Goal: Task Accomplishment & Management: Manage account settings

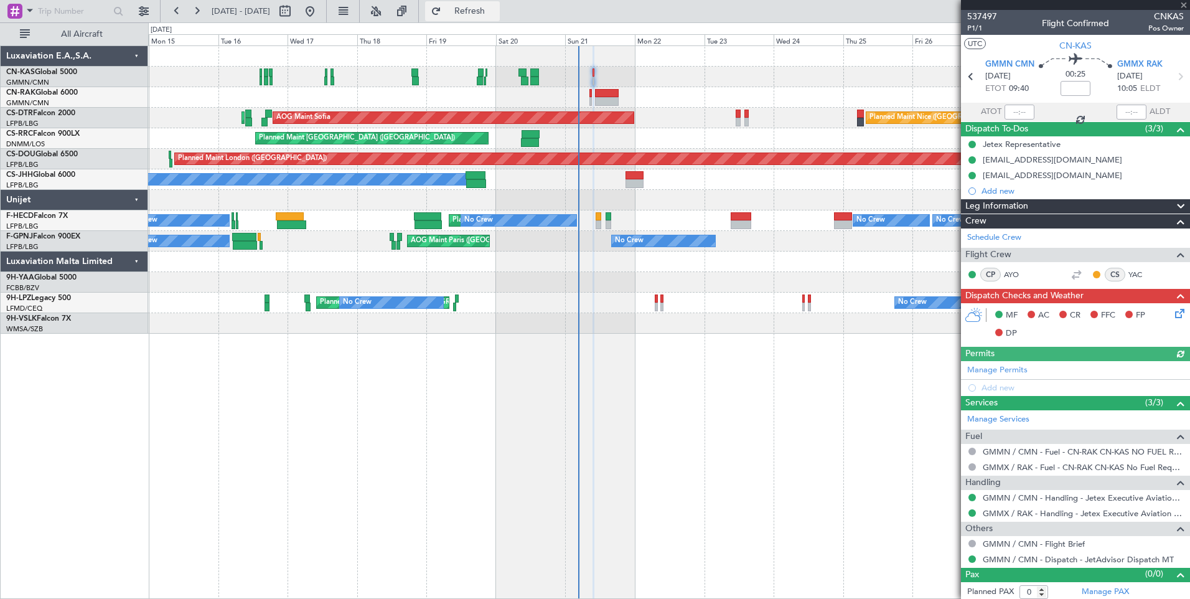
type input "[PERSON_NAME] ([PERSON_NAME])"
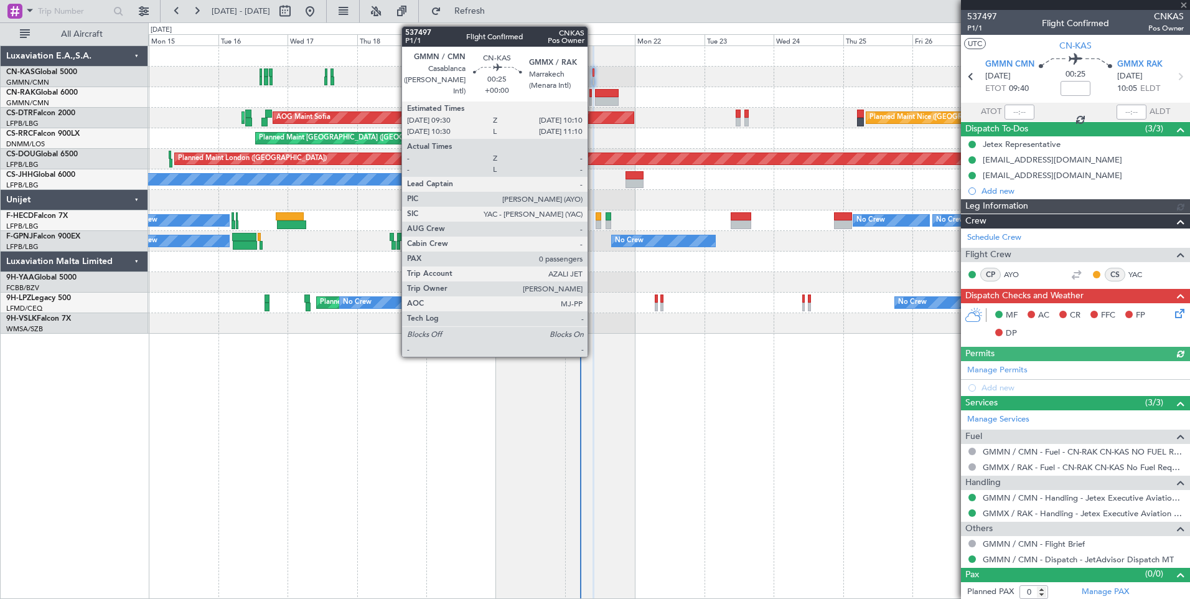
type input "[PERSON_NAME] ([PERSON_NAME])"
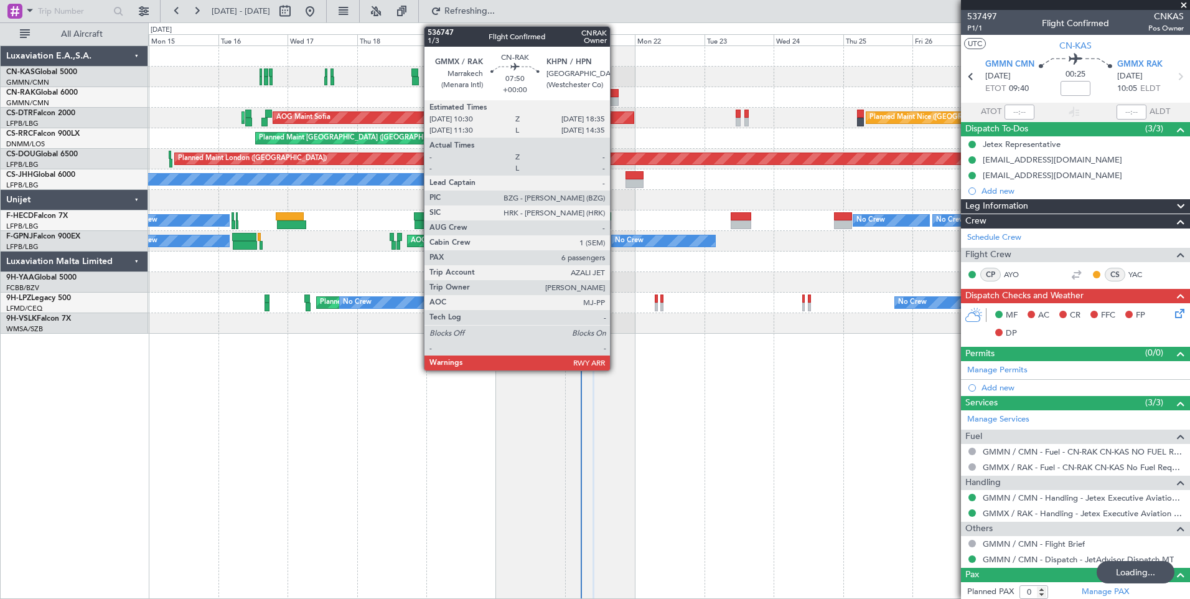
click at [615, 94] on div at bounding box center [607, 93] width 24 height 9
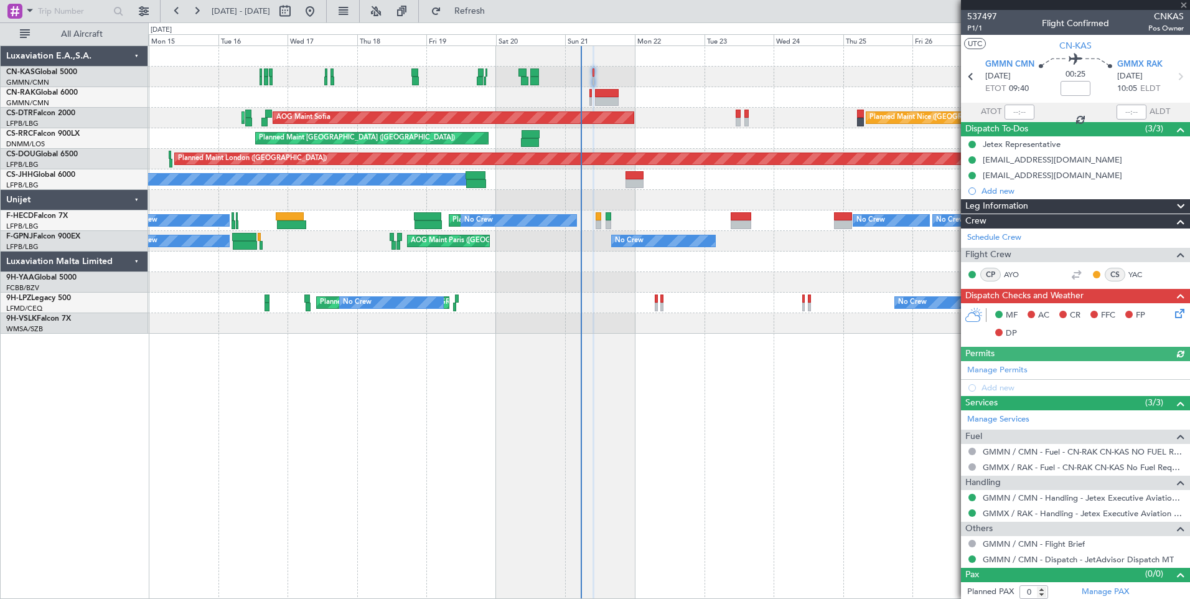
type input "[PERSON_NAME] ([PERSON_NAME])"
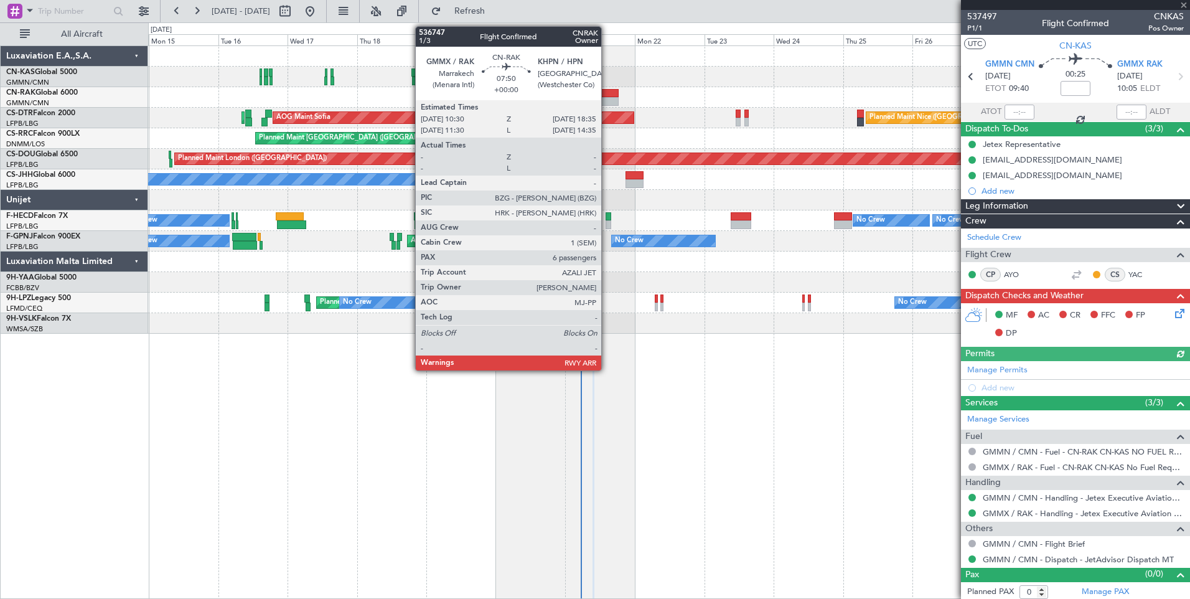
click at [610, 96] on div at bounding box center [607, 93] width 24 height 9
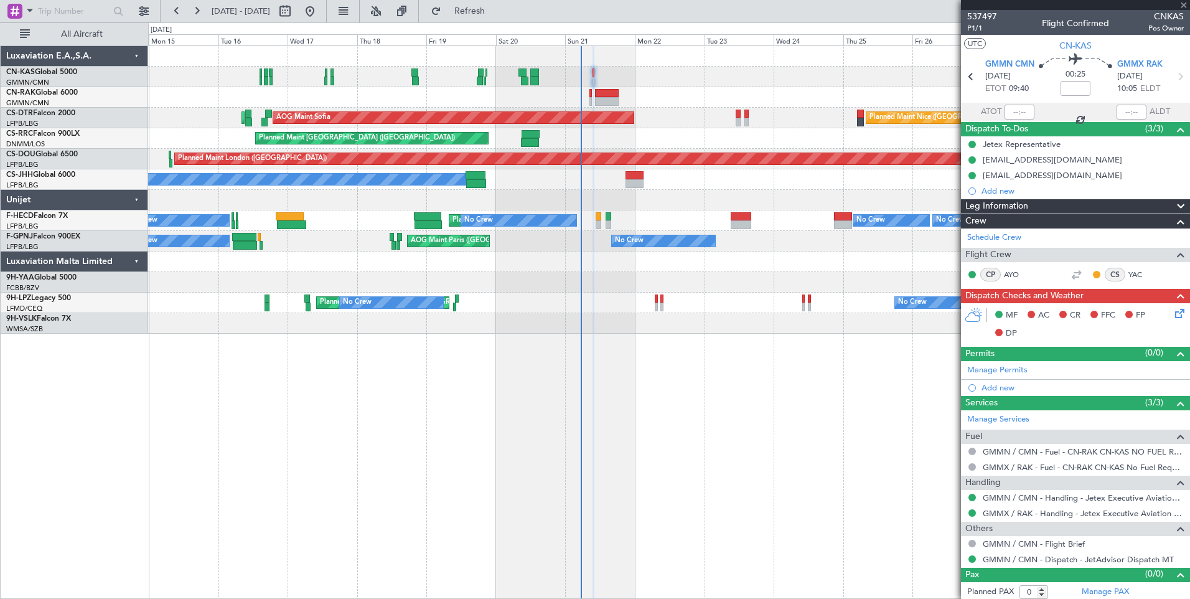
type input "6"
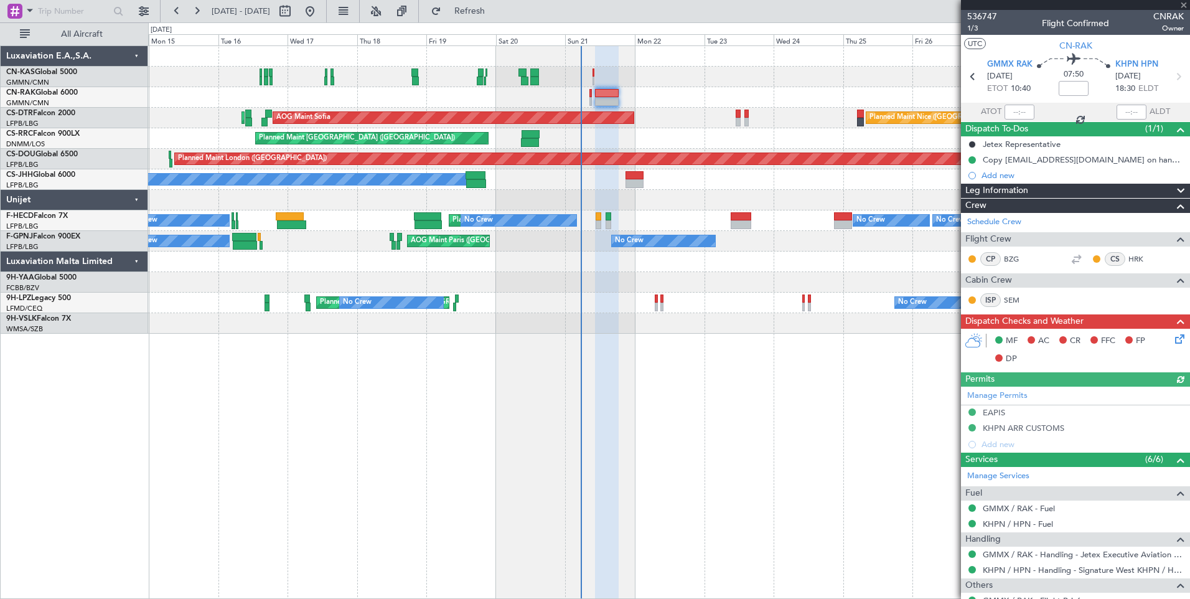
click at [1035, 191] on div "Leg Information" at bounding box center [1075, 191] width 229 height 14
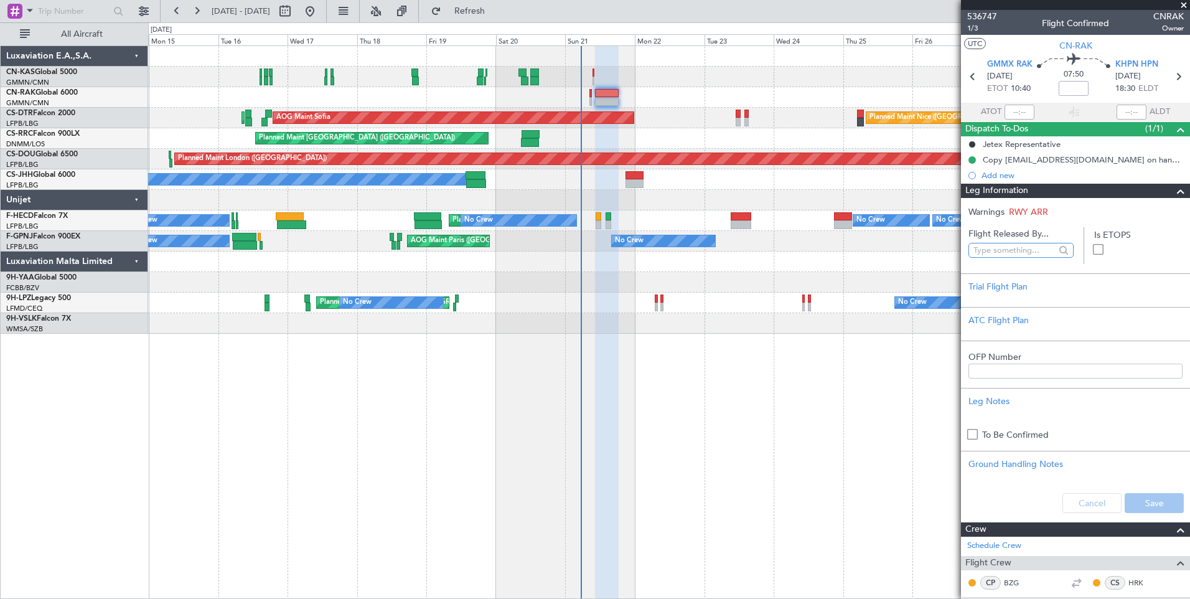
click at [1009, 252] on input "text" at bounding box center [1014, 250] width 82 height 19
click at [1027, 308] on span "[PERSON_NAME] ([PERSON_NAME])" at bounding box center [1018, 305] width 80 height 19
type input "[PERSON_NAME] ([PERSON_NAME])"
click at [1132, 500] on button "Save" at bounding box center [1153, 503] width 59 height 20
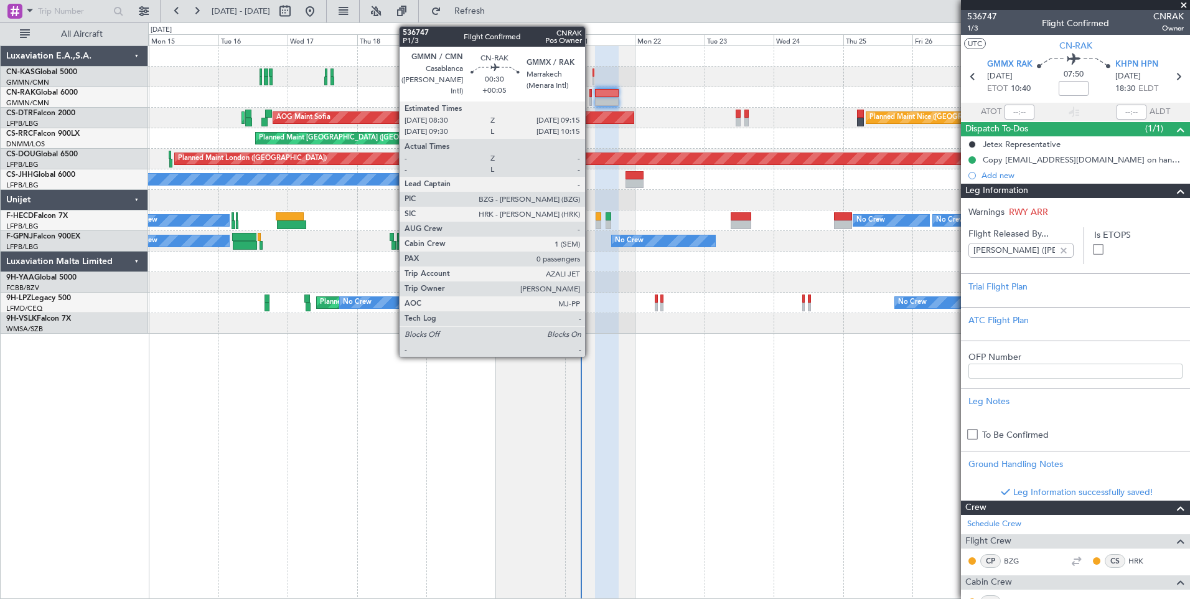
click at [590, 96] on div at bounding box center [590, 93] width 2 height 9
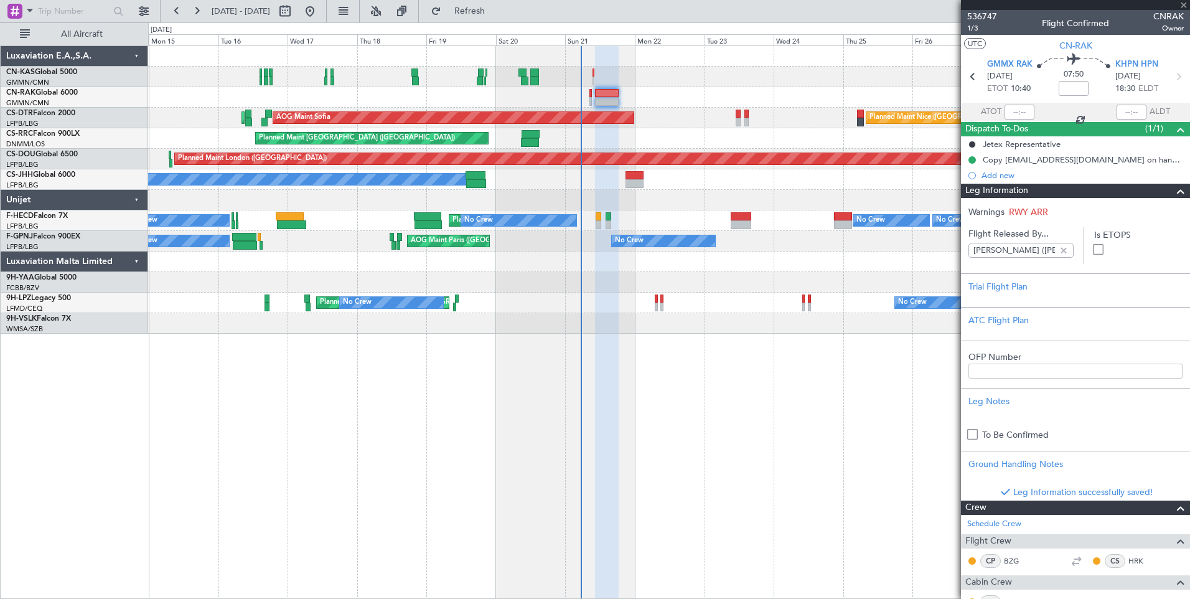
type input "+00:05"
type input "0"
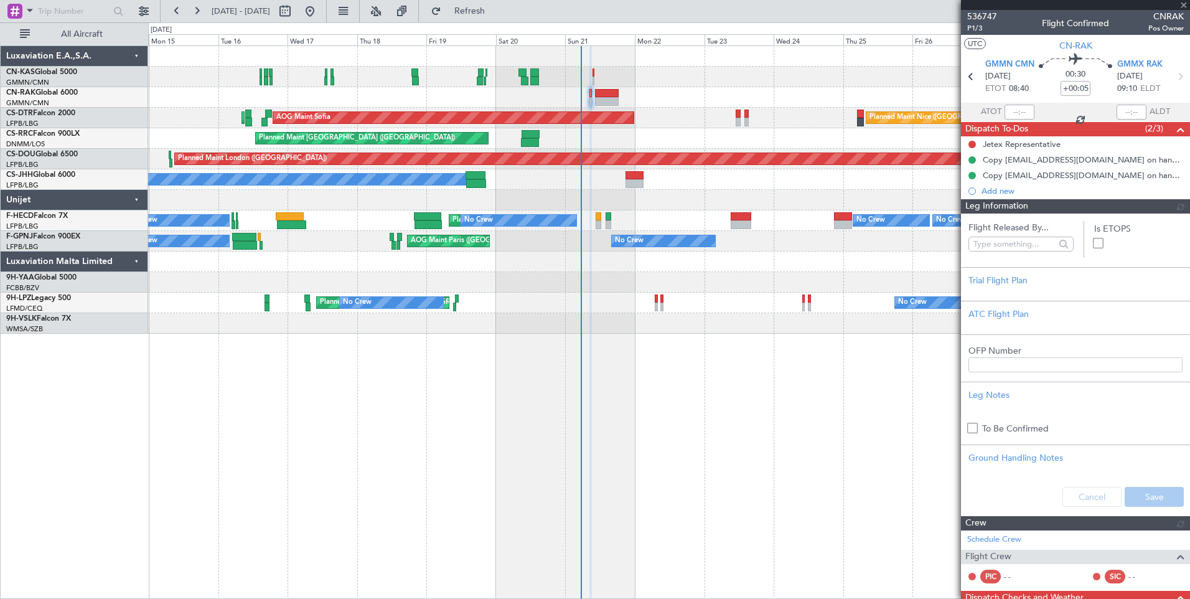
type input "[PERSON_NAME] ([PERSON_NAME])"
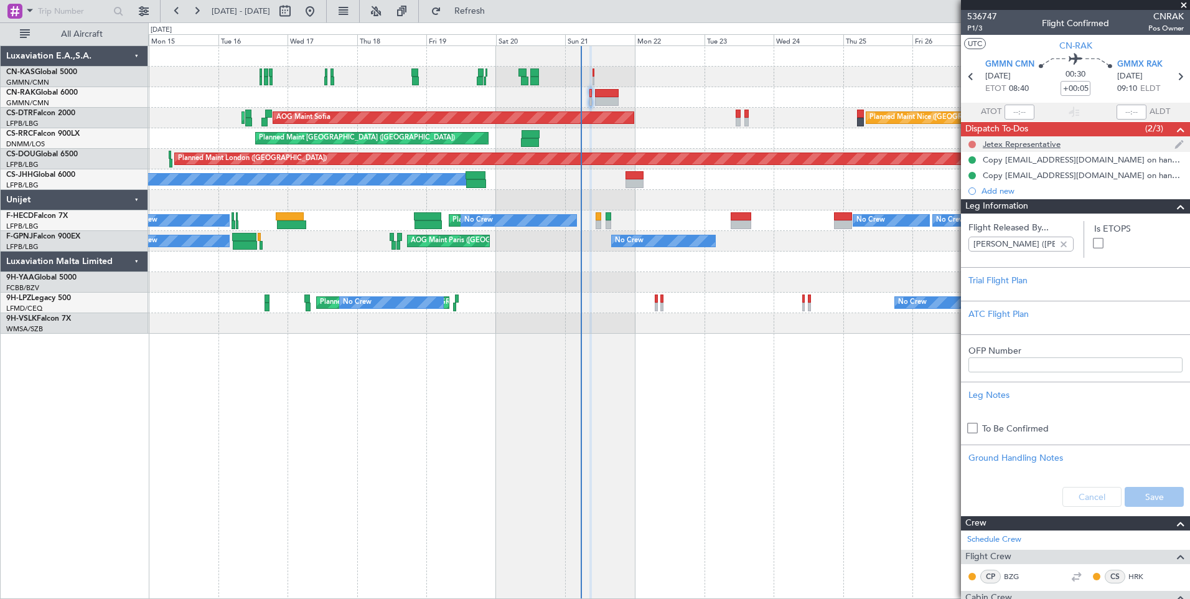
click at [973, 146] on button at bounding box center [971, 144] width 7 height 7
click at [966, 200] on span "Completed" at bounding box center [977, 199] width 41 height 12
click at [985, 200] on span "Leg Information" at bounding box center [996, 206] width 63 height 14
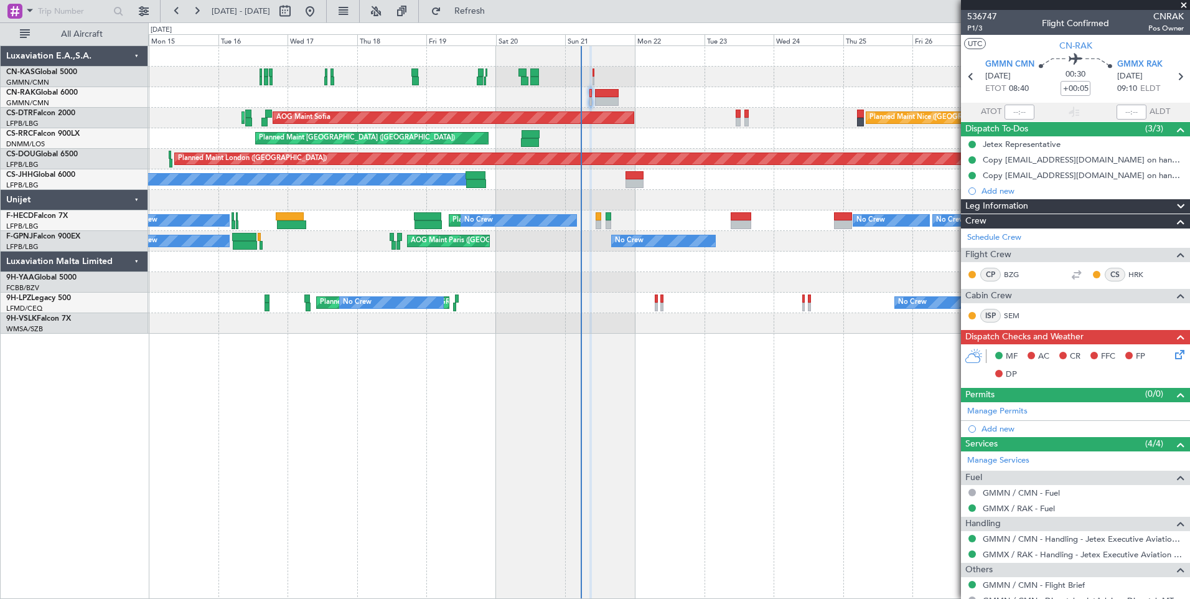
click at [1172, 355] on icon at bounding box center [1177, 352] width 10 height 10
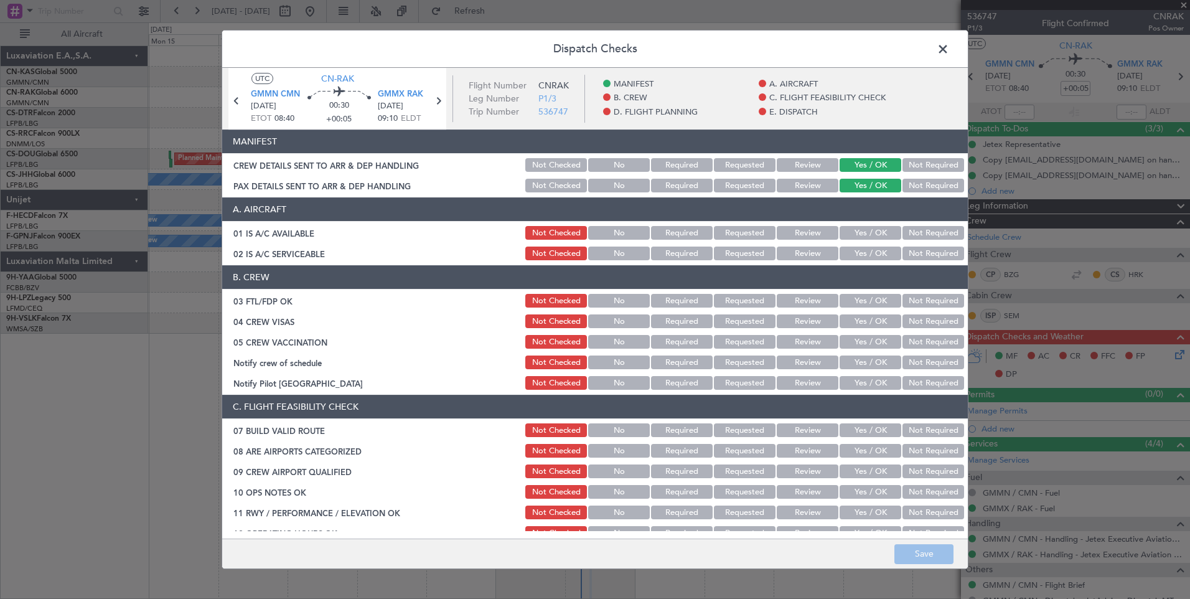
click at [949, 53] on span at bounding box center [949, 52] width 0 height 25
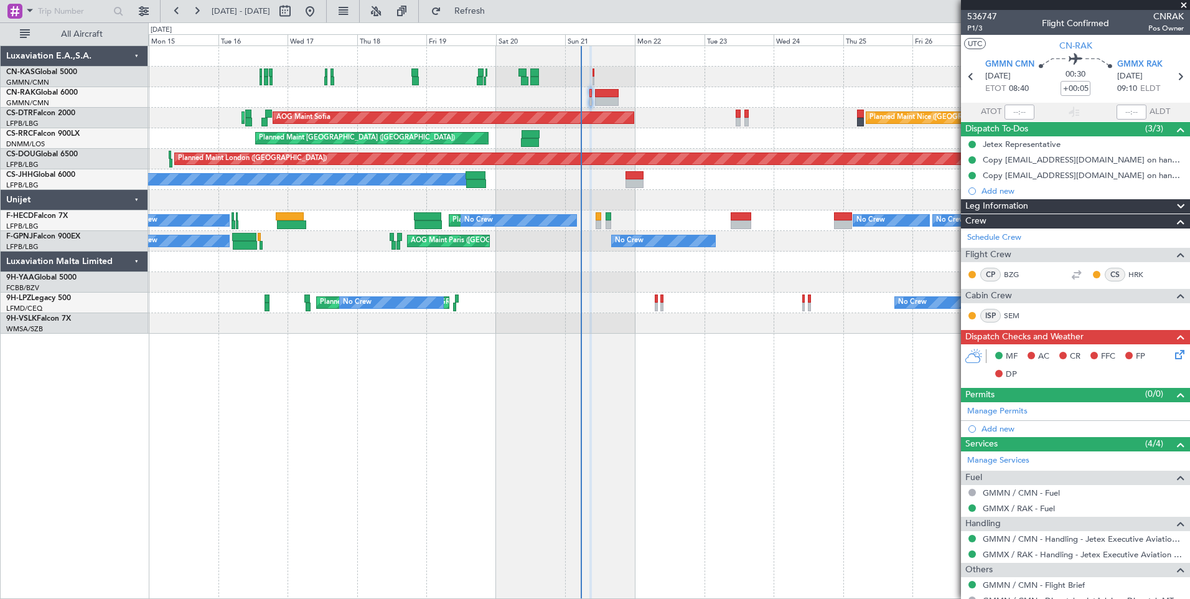
click at [605, 85] on div at bounding box center [668, 77] width 1041 height 21
click at [606, 94] on div at bounding box center [607, 93] width 24 height 9
type input "6"
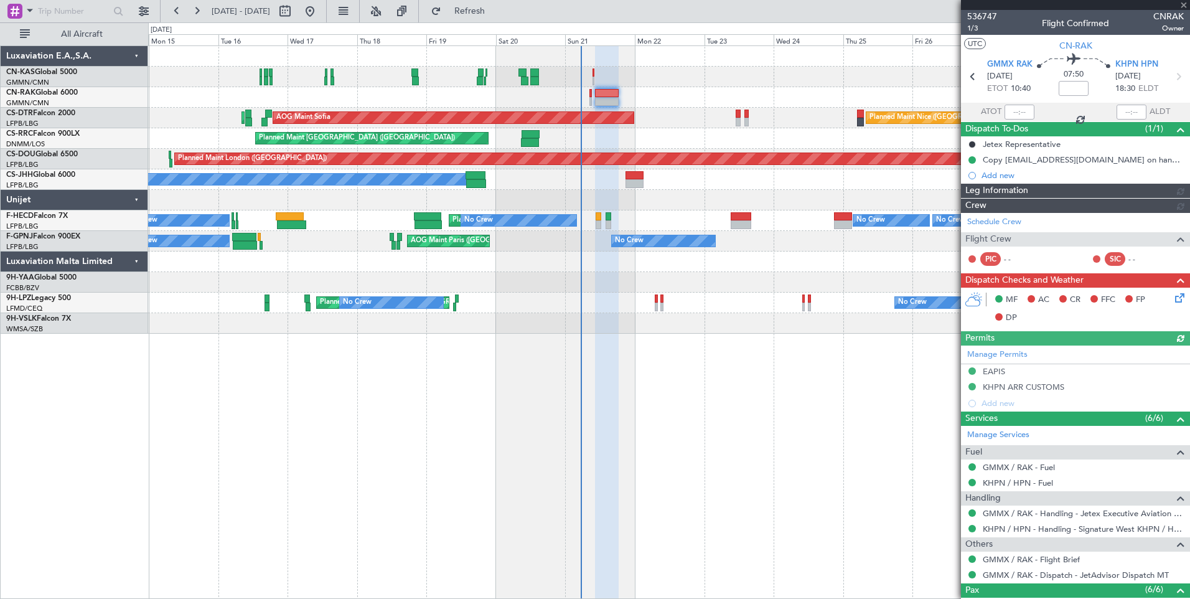
type input "[PERSON_NAME] ([PERSON_NAME])"
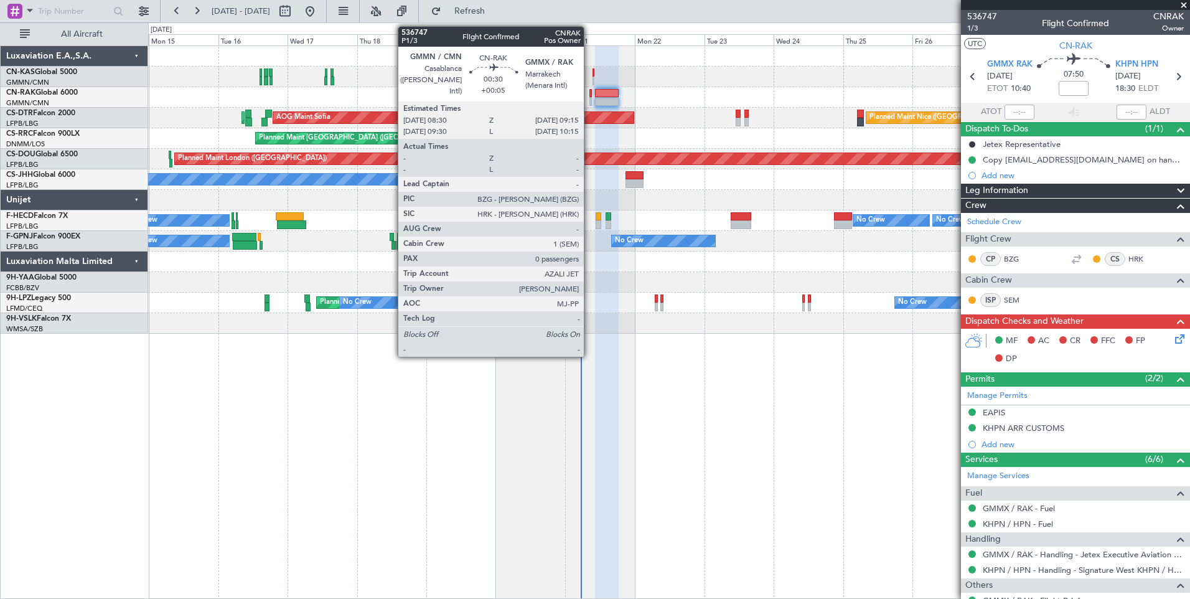
click at [589, 95] on div at bounding box center [590, 93] width 2 height 9
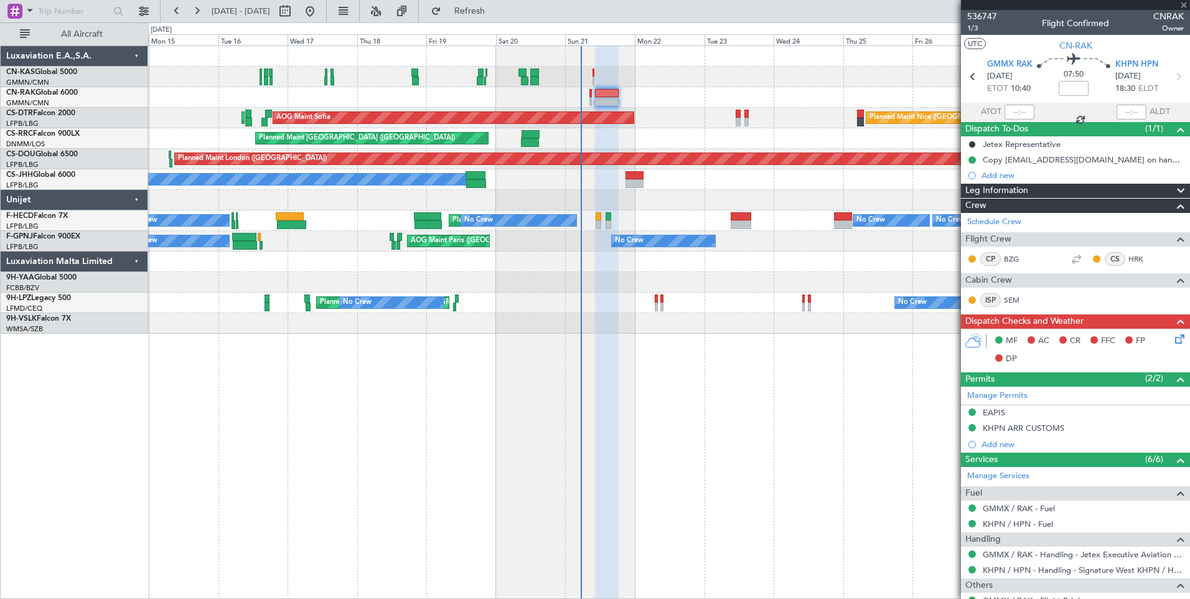
type input "+00:05"
type input "0"
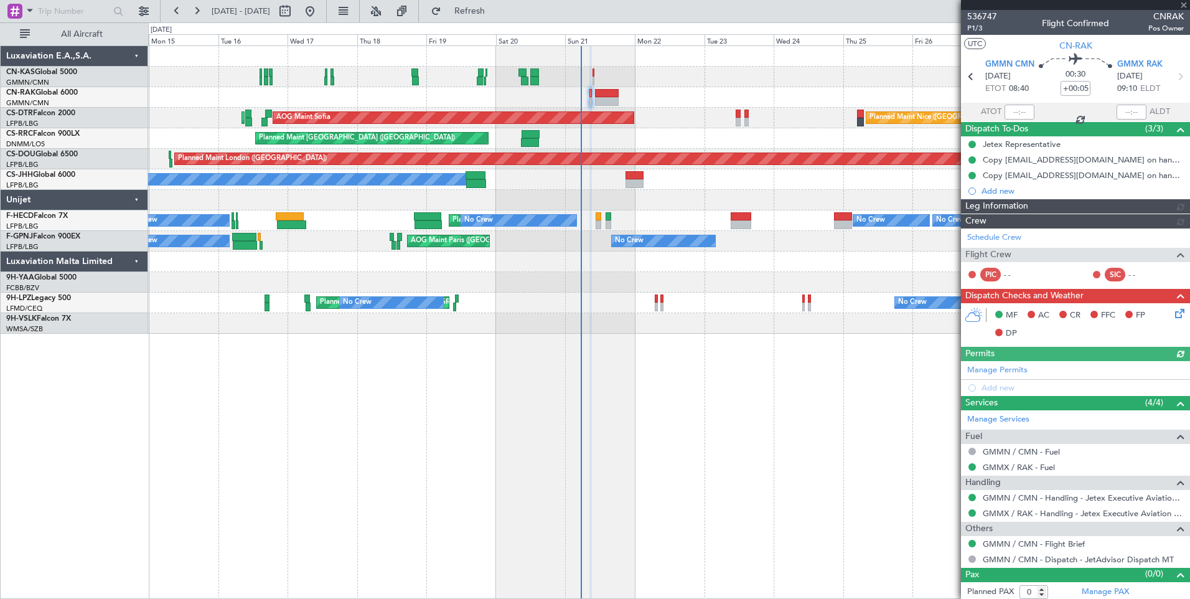
type input "[PERSON_NAME] ([PERSON_NAME])"
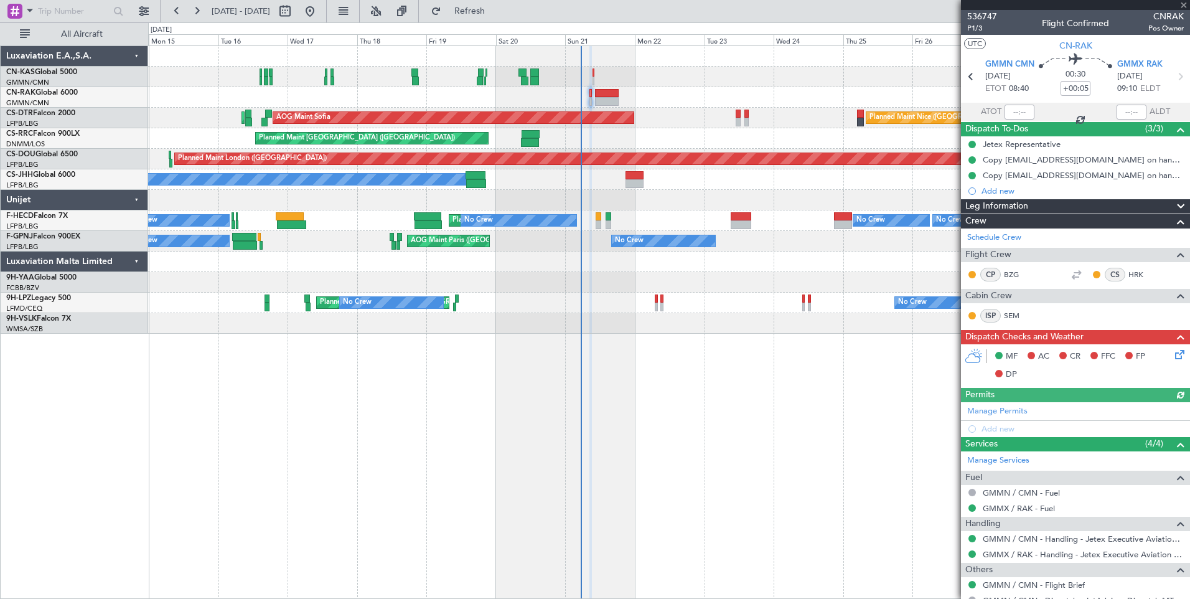
click at [1172, 356] on icon at bounding box center [1177, 352] width 10 height 10
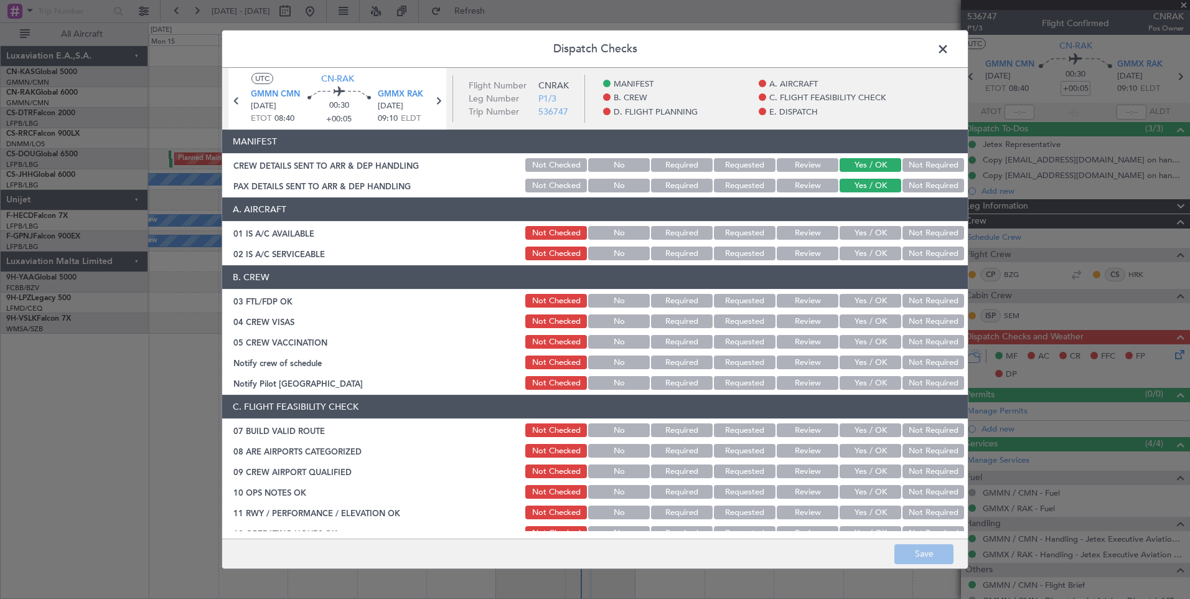
click at [869, 233] on button "Yes / OK" at bounding box center [870, 233] width 62 height 14
click at [869, 250] on button "Yes / OK" at bounding box center [870, 253] width 62 height 14
click at [867, 304] on button "Yes / OK" at bounding box center [870, 301] width 62 height 14
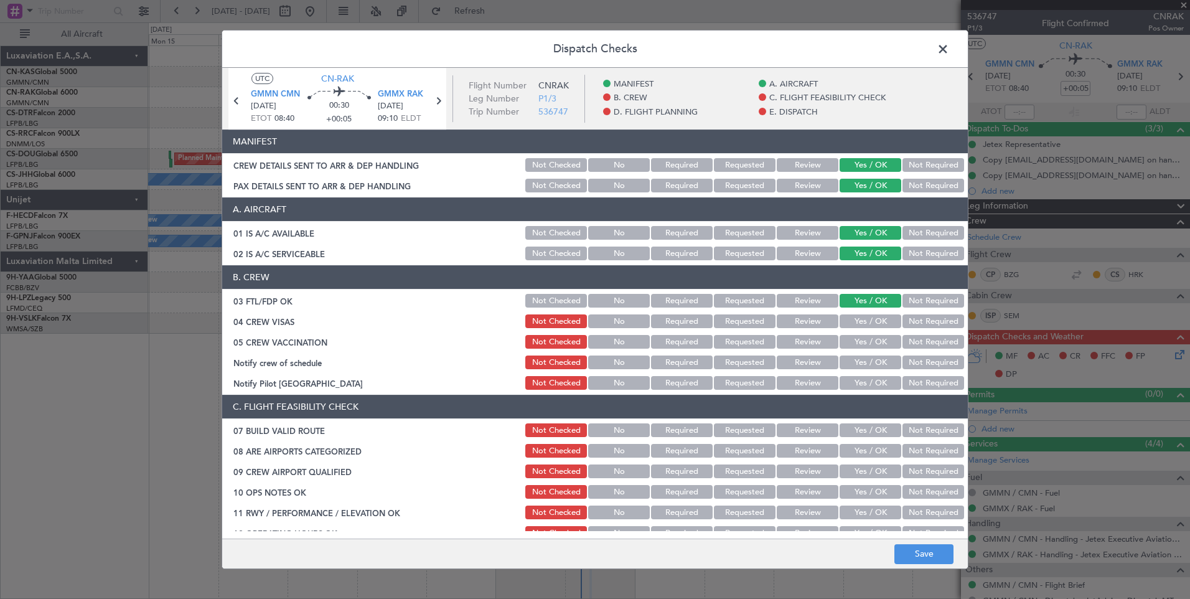
click at [867, 322] on button "Yes / OK" at bounding box center [870, 321] width 62 height 14
click at [867, 336] on button "Yes / OK" at bounding box center [870, 342] width 62 height 14
click at [912, 366] on button "Not Required" at bounding box center [933, 362] width 62 height 14
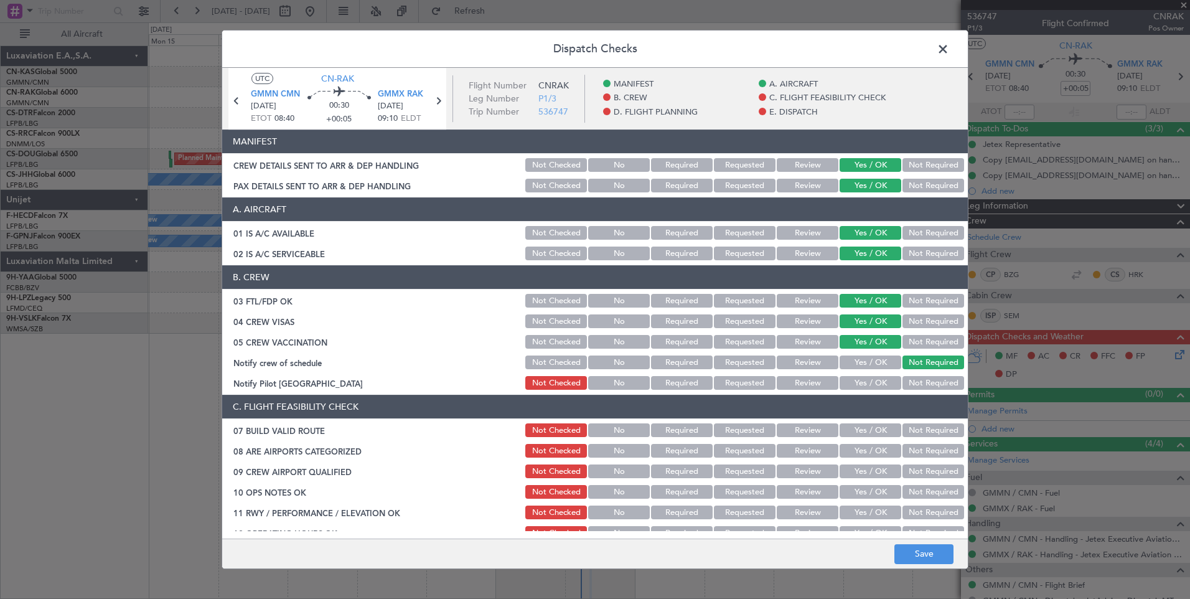
click at [912, 375] on div "Not Required" at bounding box center [931, 382] width 63 height 17
click at [912, 381] on button "Not Required" at bounding box center [933, 383] width 62 height 14
click at [870, 426] on button "Yes / OK" at bounding box center [870, 430] width 62 height 14
click at [864, 455] on button "Yes / OK" at bounding box center [870, 451] width 62 height 14
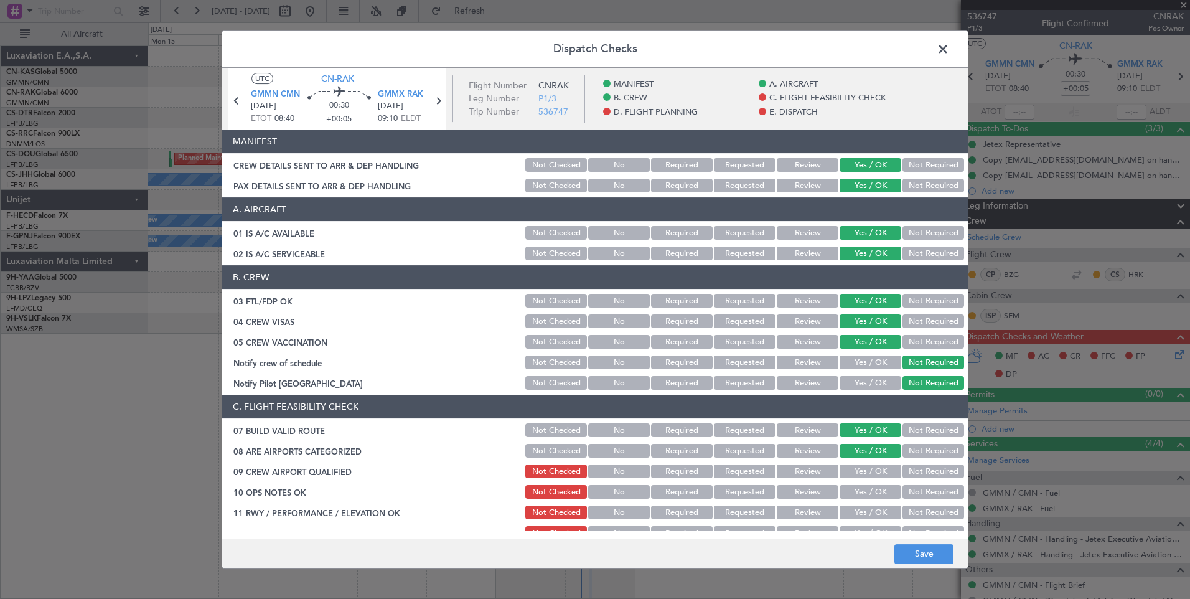
click at [862, 475] on button "Yes / OK" at bounding box center [870, 471] width 62 height 14
click at [861, 493] on button "Yes / OK" at bounding box center [870, 492] width 62 height 14
click at [861, 514] on button "Yes / OK" at bounding box center [870, 512] width 62 height 14
click at [861, 528] on button "Yes / OK" at bounding box center [870, 533] width 62 height 14
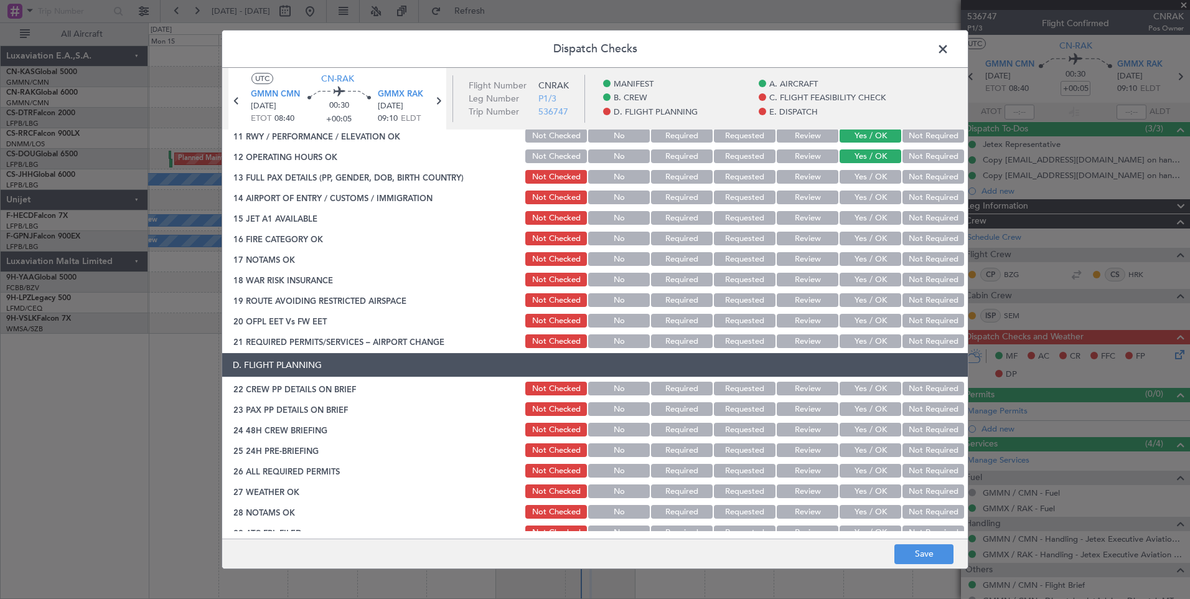
scroll to position [401, 0]
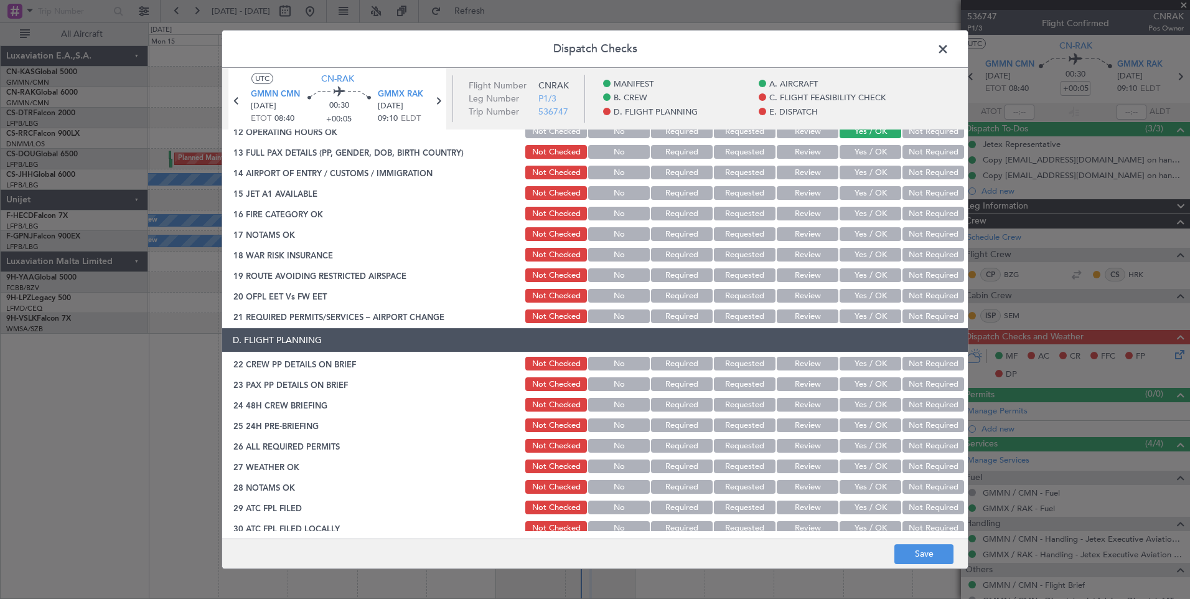
click at [874, 153] on button "Yes / OK" at bounding box center [870, 152] width 62 height 14
click at [874, 169] on button "Yes / OK" at bounding box center [870, 173] width 62 height 14
click at [870, 188] on button "Yes / OK" at bounding box center [870, 193] width 62 height 14
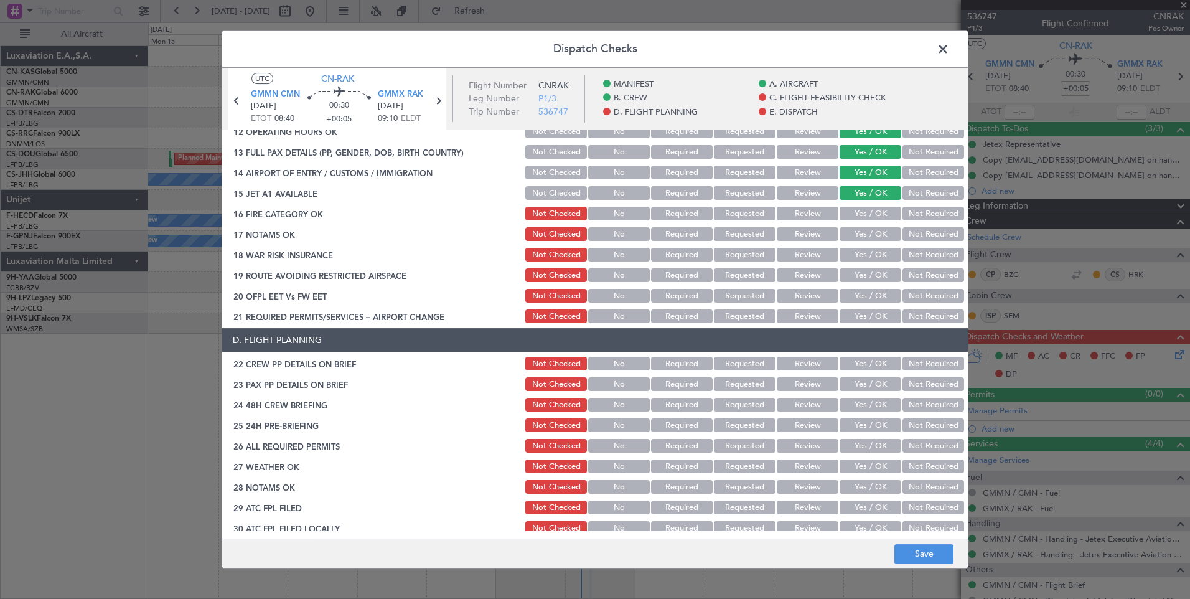
click at [867, 216] on button "Yes / OK" at bounding box center [870, 214] width 62 height 14
click at [867, 245] on section "C. FLIGHT FEASIBILITY CHECK 07 BUILD VALID ROUTE Not Checked No Required Reques…" at bounding box center [594, 159] width 745 height 332
click at [874, 231] on button "Yes / OK" at bounding box center [870, 234] width 62 height 14
click at [869, 263] on div "Yes / OK" at bounding box center [868, 254] width 63 height 17
click at [870, 254] on button "Yes / OK" at bounding box center [870, 255] width 62 height 14
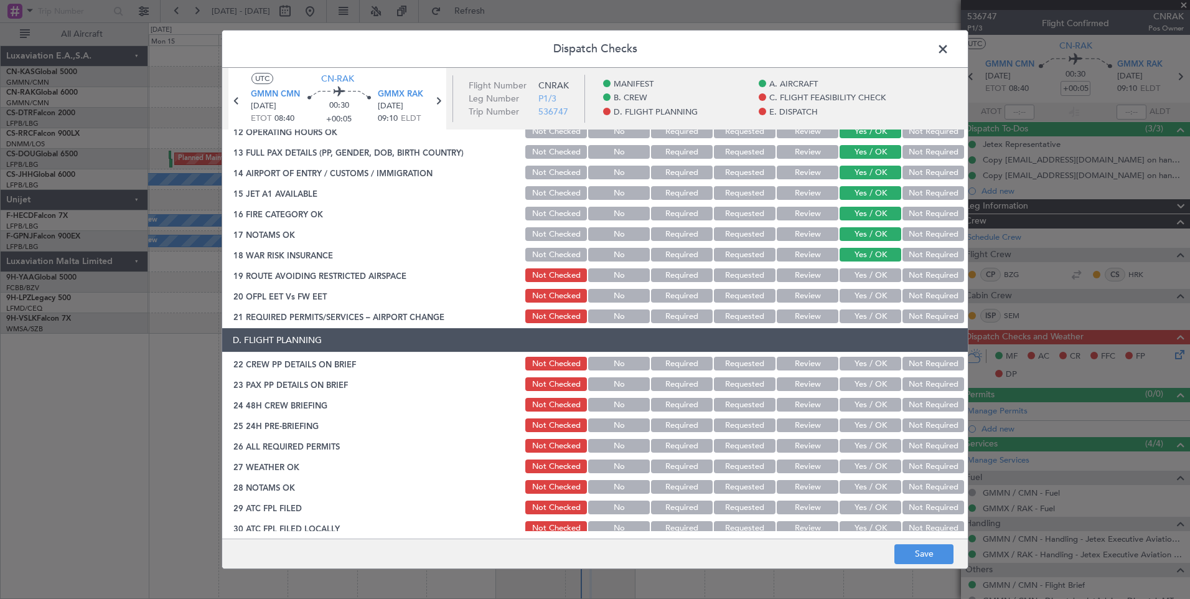
click at [869, 272] on button "Yes / OK" at bounding box center [870, 275] width 62 height 14
click at [867, 297] on button "Yes / OK" at bounding box center [870, 296] width 62 height 14
click at [865, 314] on button "Yes / OK" at bounding box center [870, 316] width 62 height 14
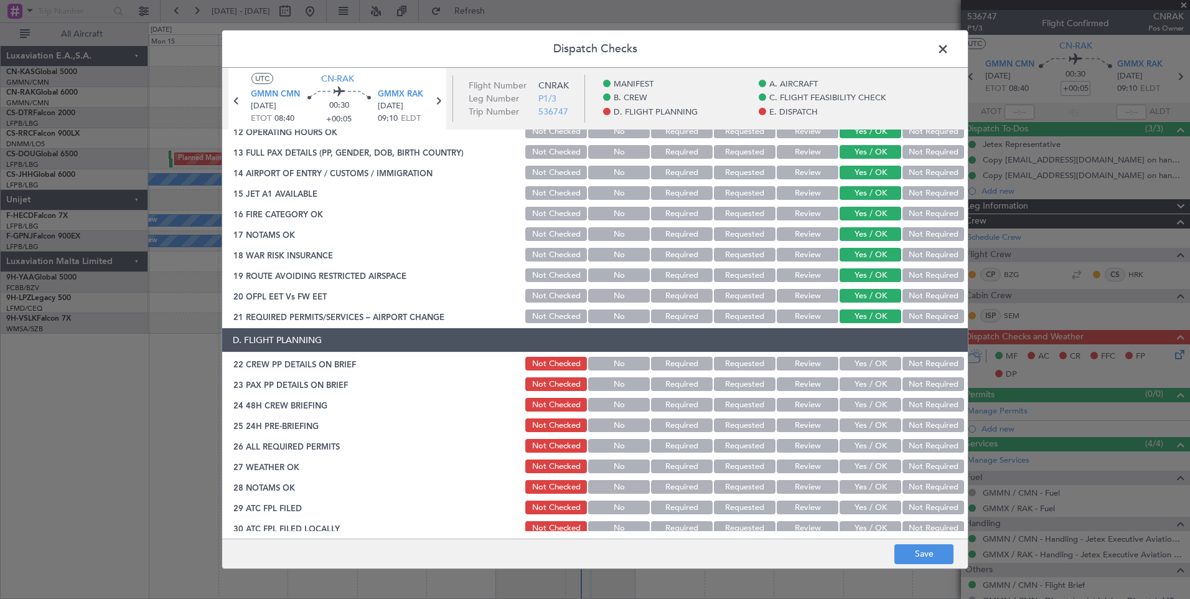
click at [865, 364] on button "Yes / OK" at bounding box center [870, 364] width 62 height 14
click at [864, 382] on button "Yes / OK" at bounding box center [870, 384] width 62 height 14
click at [864, 404] on button "Yes / OK" at bounding box center [870, 405] width 62 height 14
click at [862, 427] on button "Yes / OK" at bounding box center [870, 425] width 62 height 14
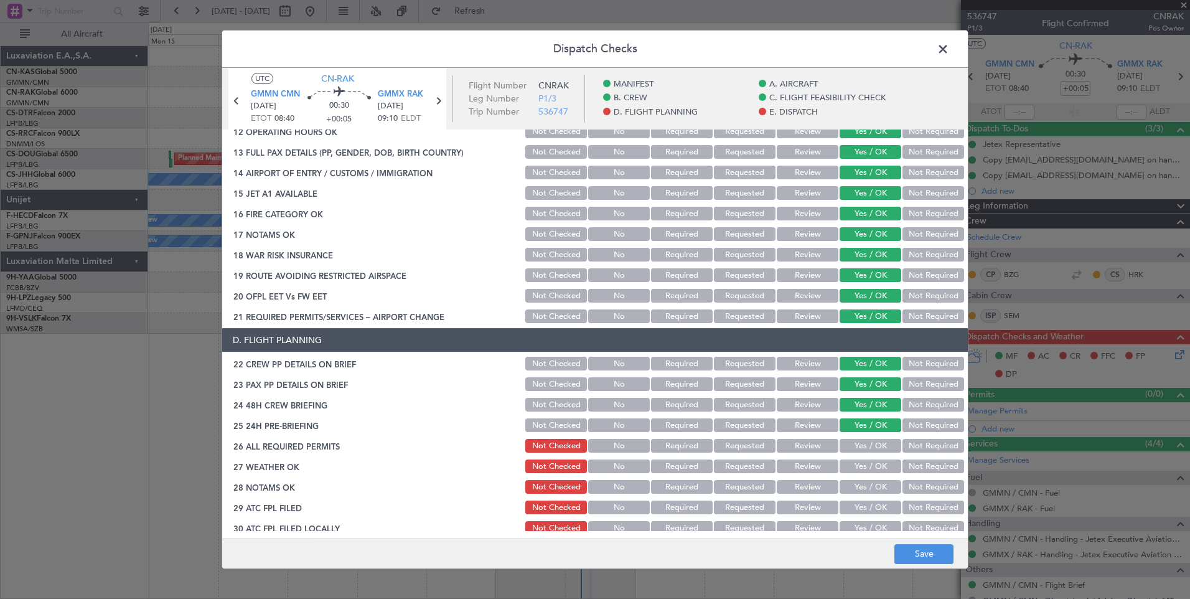
click at [862, 439] on button "Yes / OK" at bounding box center [870, 446] width 62 height 14
click at [857, 468] on button "Yes / OK" at bounding box center [870, 466] width 62 height 14
click at [857, 483] on button "Yes / OK" at bounding box center [870, 487] width 62 height 14
click at [859, 502] on button "Yes / OK" at bounding box center [870, 507] width 62 height 14
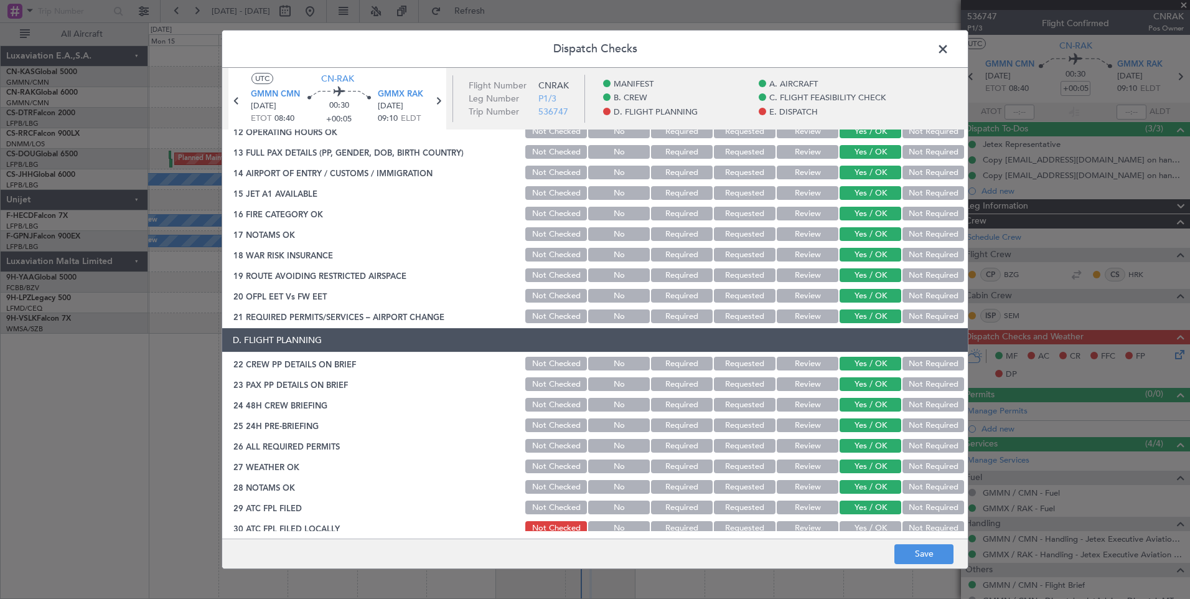
click at [859, 523] on button "Yes / OK" at bounding box center [870, 528] width 62 height 14
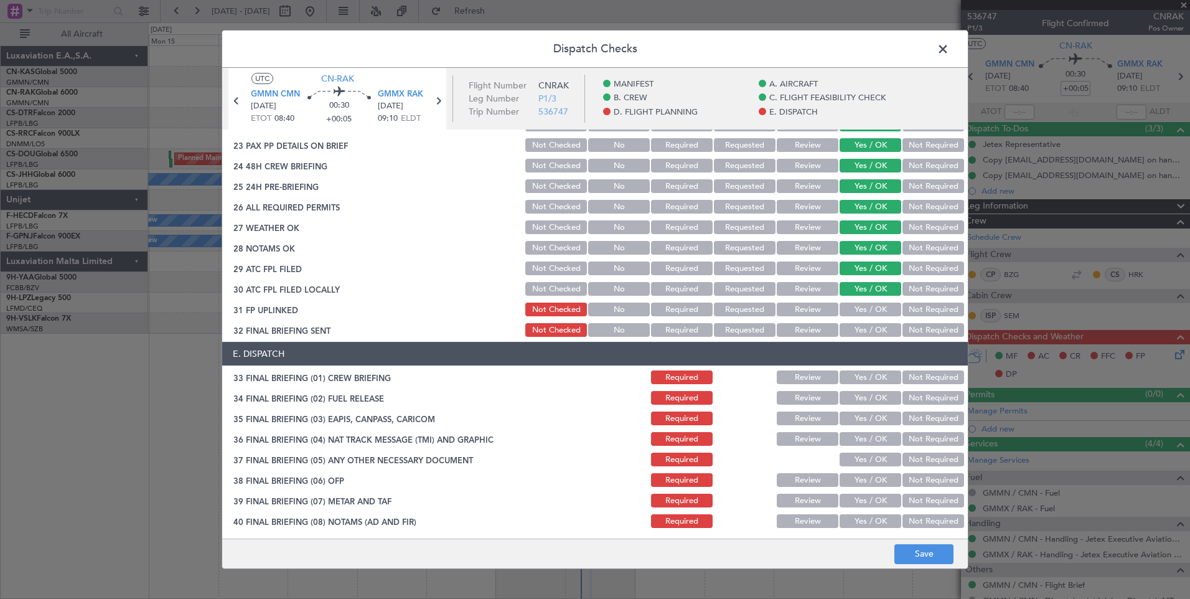
scroll to position [725, 0]
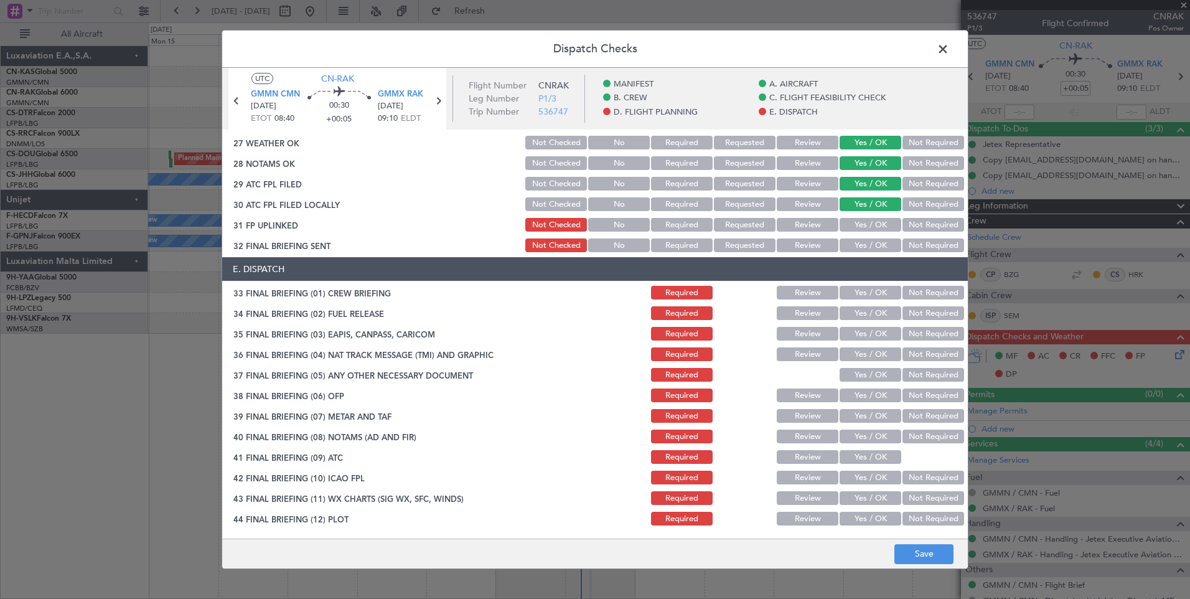
click at [875, 223] on button "Yes / OK" at bounding box center [870, 225] width 62 height 14
click at [875, 241] on button "Yes / OK" at bounding box center [870, 245] width 62 height 14
click at [867, 286] on button "Yes / OK" at bounding box center [870, 293] width 62 height 14
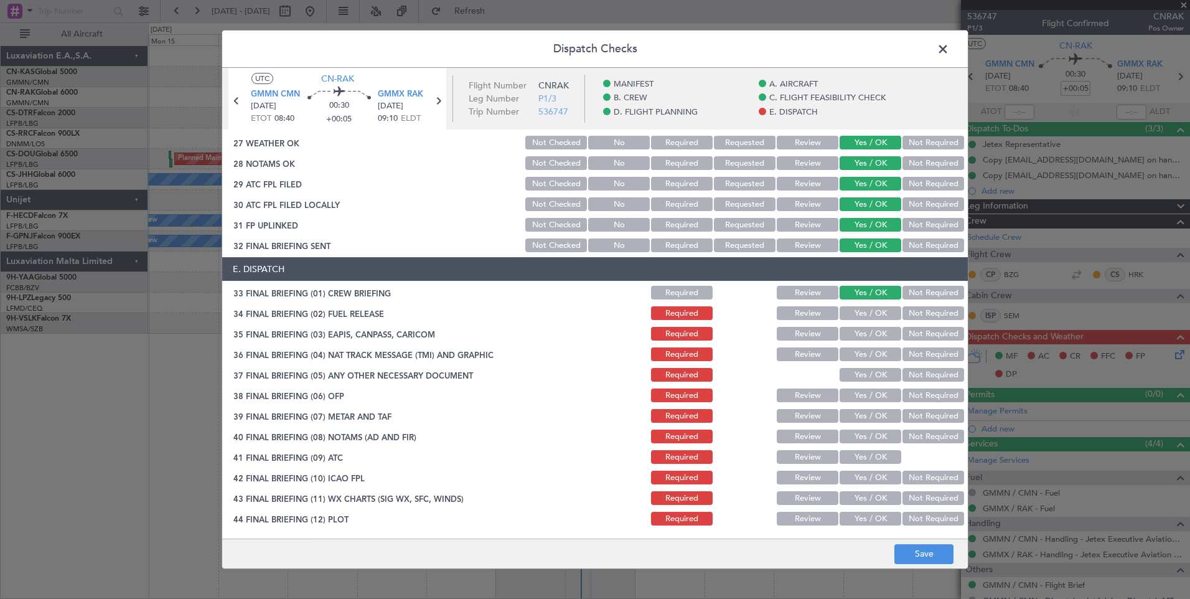
click at [864, 313] on button "Yes / OK" at bounding box center [870, 313] width 62 height 14
click at [864, 337] on button "Yes / OK" at bounding box center [870, 334] width 62 height 14
click at [864, 359] on button "Yes / OK" at bounding box center [870, 354] width 62 height 14
click at [864, 371] on button "Yes / OK" at bounding box center [870, 375] width 62 height 14
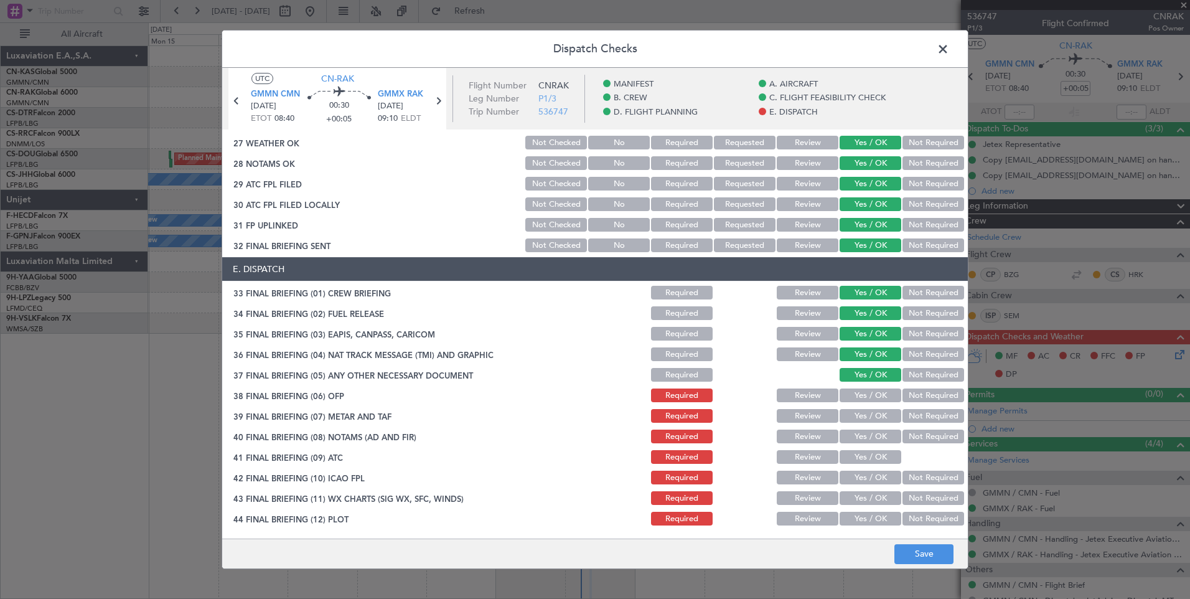
click at [864, 396] on button "Yes / OK" at bounding box center [870, 395] width 62 height 14
click at [863, 413] on button "Yes / OK" at bounding box center [870, 416] width 62 height 14
click at [862, 434] on button "Yes / OK" at bounding box center [870, 436] width 62 height 14
click at [862, 461] on button "Yes / OK" at bounding box center [870, 457] width 62 height 14
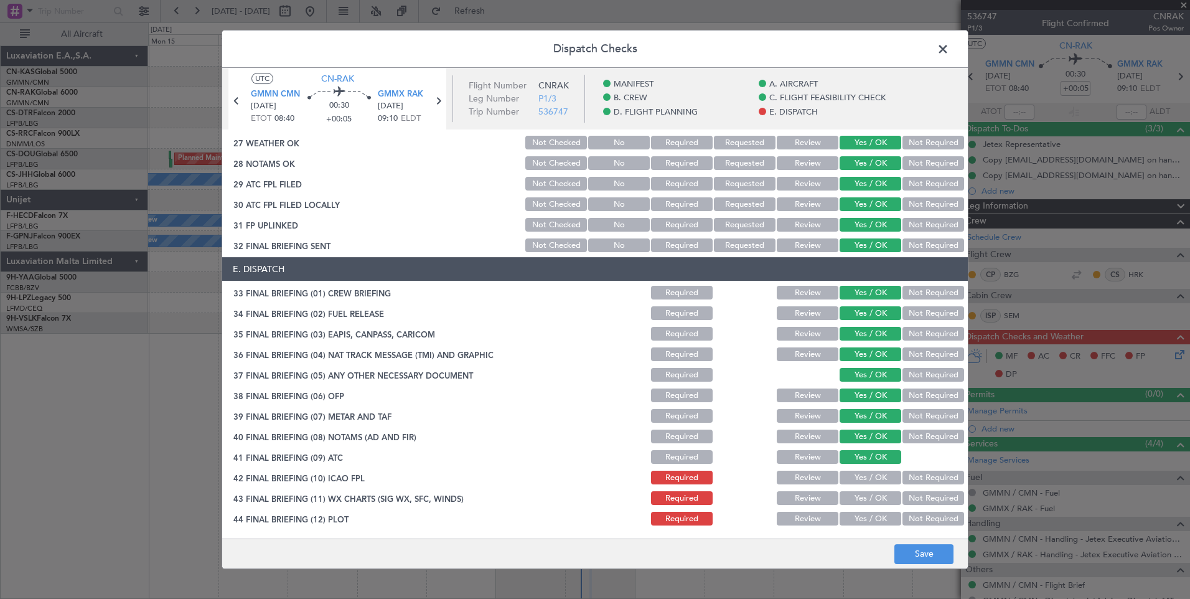
click at [862, 481] on button "Yes / OK" at bounding box center [870, 477] width 62 height 14
click at [862, 497] on button "Yes / OK" at bounding box center [870, 498] width 62 height 14
click at [863, 523] on button "Yes / OK" at bounding box center [870, 518] width 62 height 14
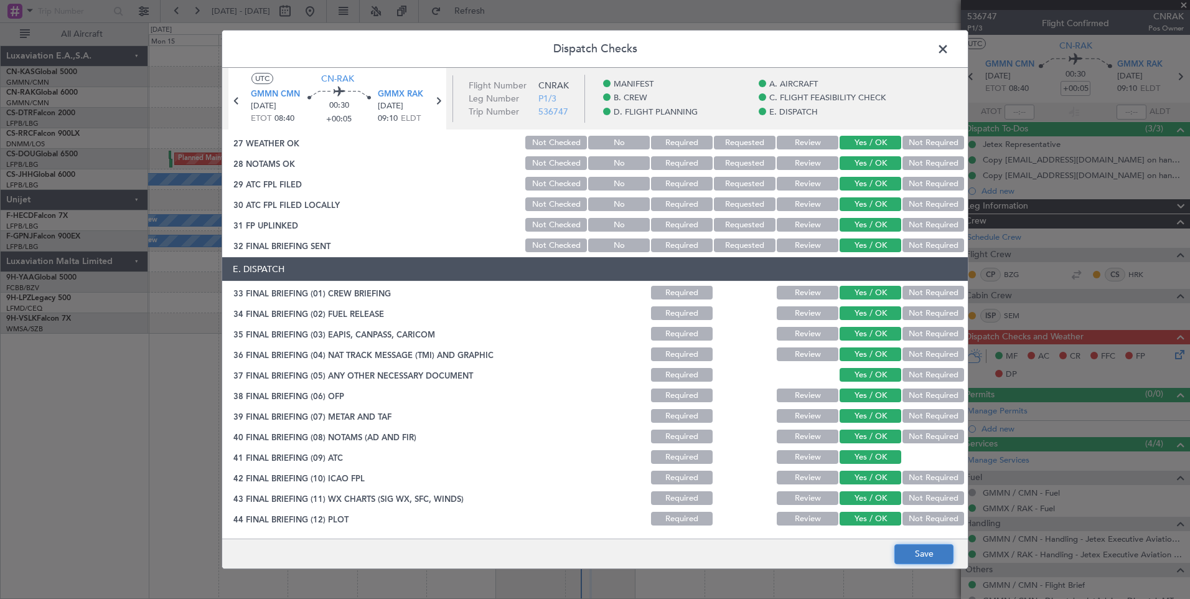
click at [926, 553] on button "Save" at bounding box center [923, 554] width 59 height 20
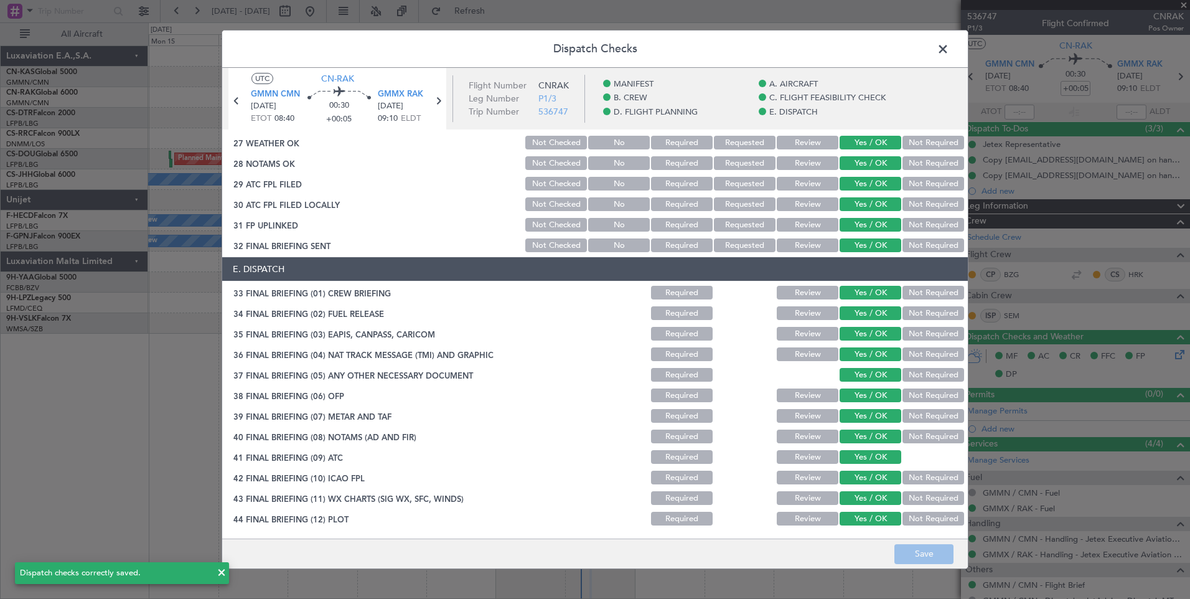
click at [949, 53] on span at bounding box center [949, 52] width 0 height 25
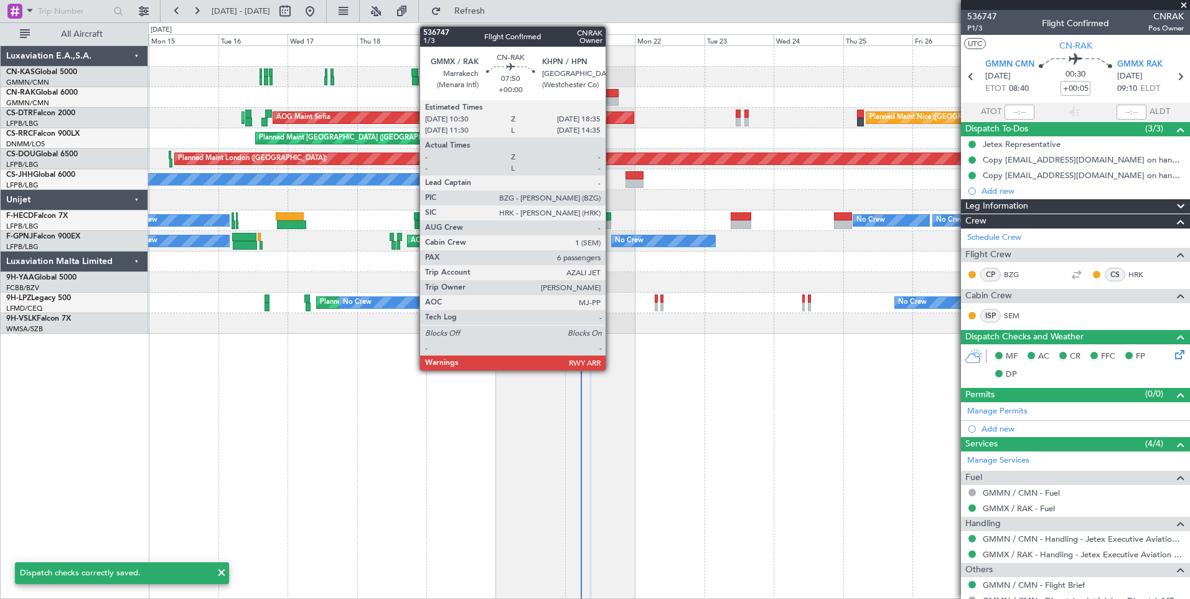
click at [609, 99] on div at bounding box center [607, 101] width 24 height 9
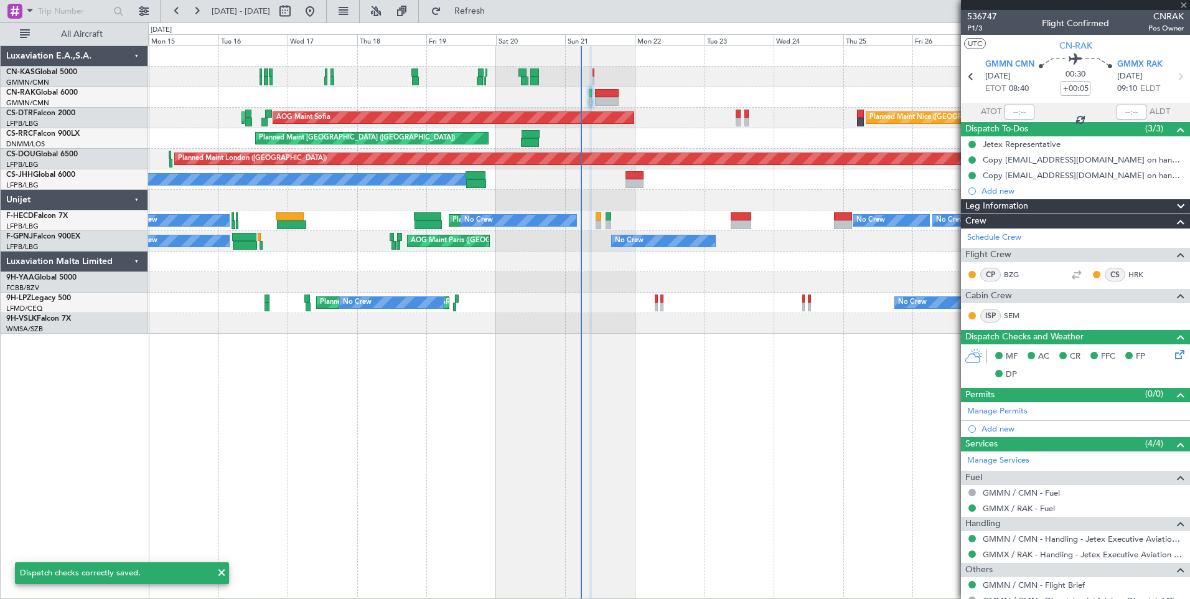
type input "6"
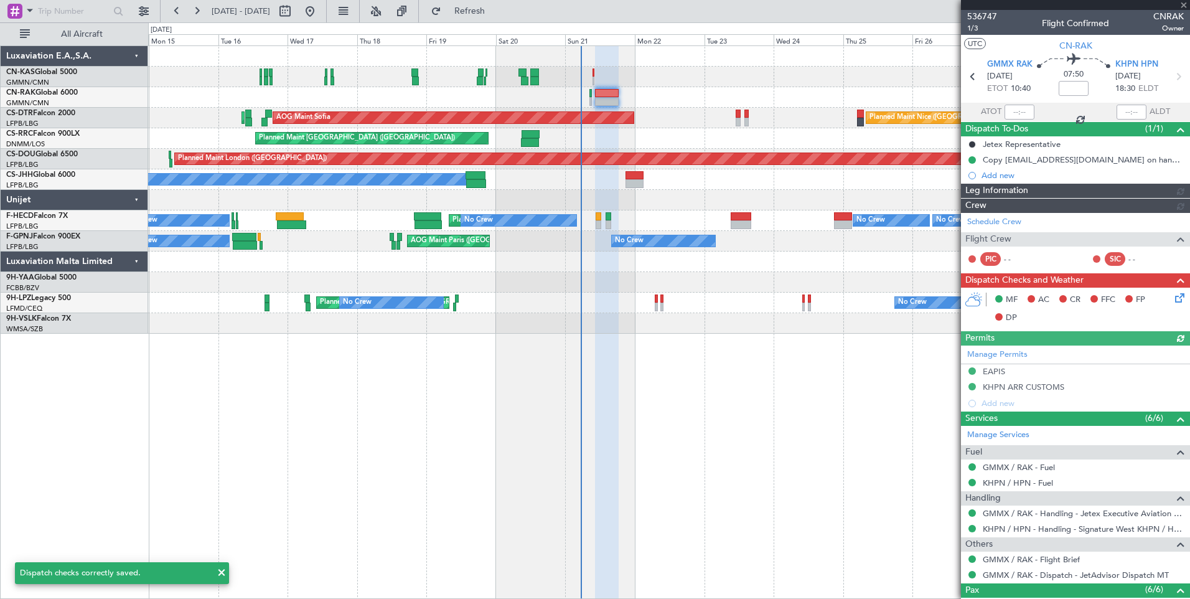
type input "[PERSON_NAME] ([PERSON_NAME])"
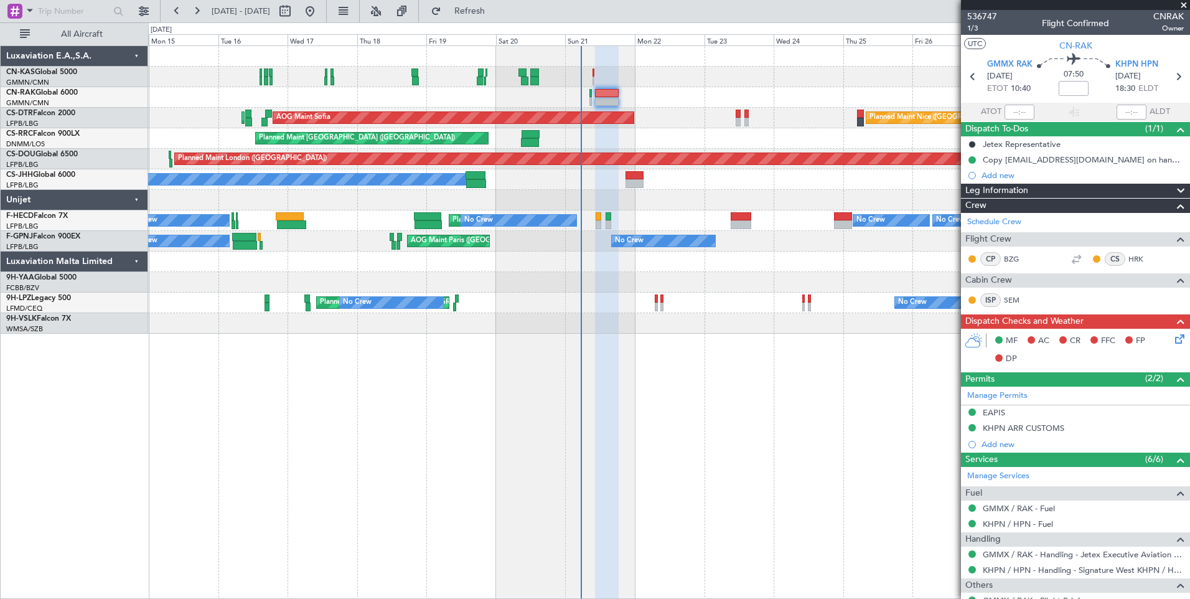
click at [1172, 338] on icon at bounding box center [1177, 337] width 10 height 10
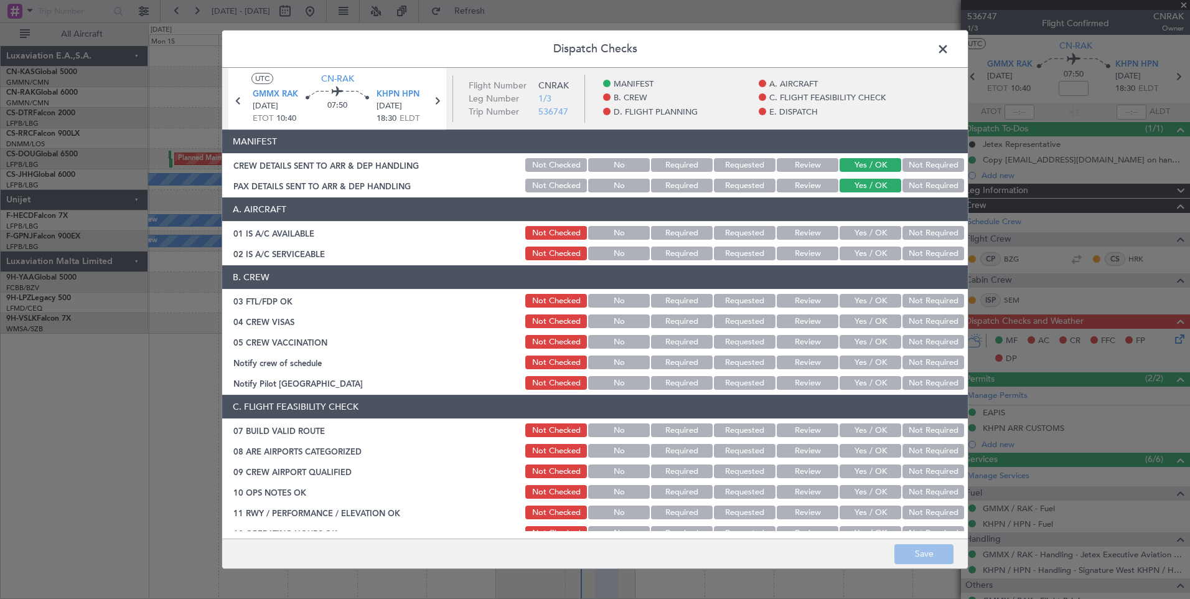
click at [874, 231] on button "Yes / OK" at bounding box center [870, 233] width 62 height 14
click at [872, 250] on button "Yes / OK" at bounding box center [870, 253] width 62 height 14
click at [872, 294] on button "Yes / OK" at bounding box center [870, 301] width 62 height 14
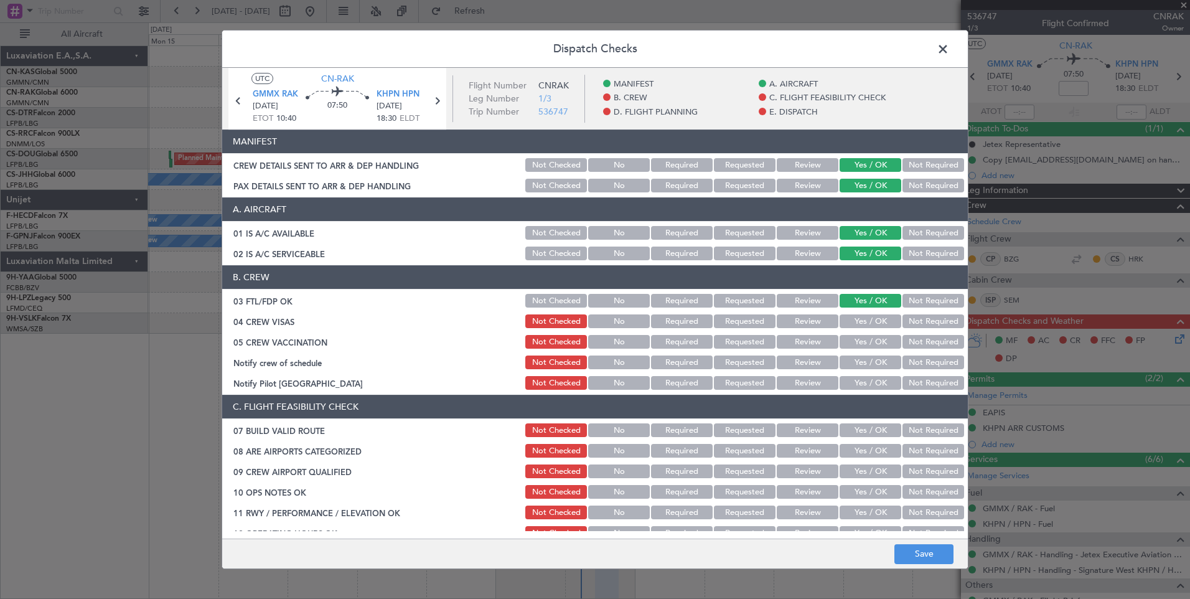
click at [872, 320] on button "Yes / OK" at bounding box center [870, 321] width 62 height 14
click at [871, 345] on button "Yes / OK" at bounding box center [870, 342] width 62 height 14
click at [871, 363] on button "Yes / OK" at bounding box center [870, 362] width 62 height 14
click at [869, 380] on button "Yes / OK" at bounding box center [870, 383] width 62 height 14
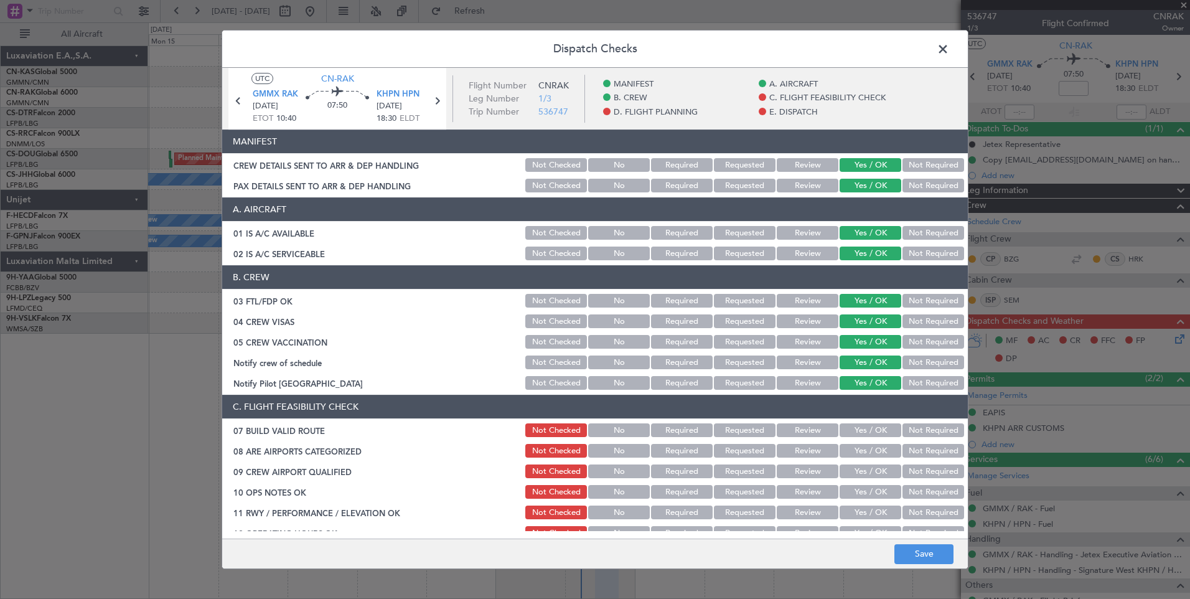
click at [864, 429] on button "Yes / OK" at bounding box center [870, 430] width 62 height 14
click at [863, 454] on button "Yes / OK" at bounding box center [870, 451] width 62 height 14
click at [863, 475] on button "Yes / OK" at bounding box center [870, 471] width 62 height 14
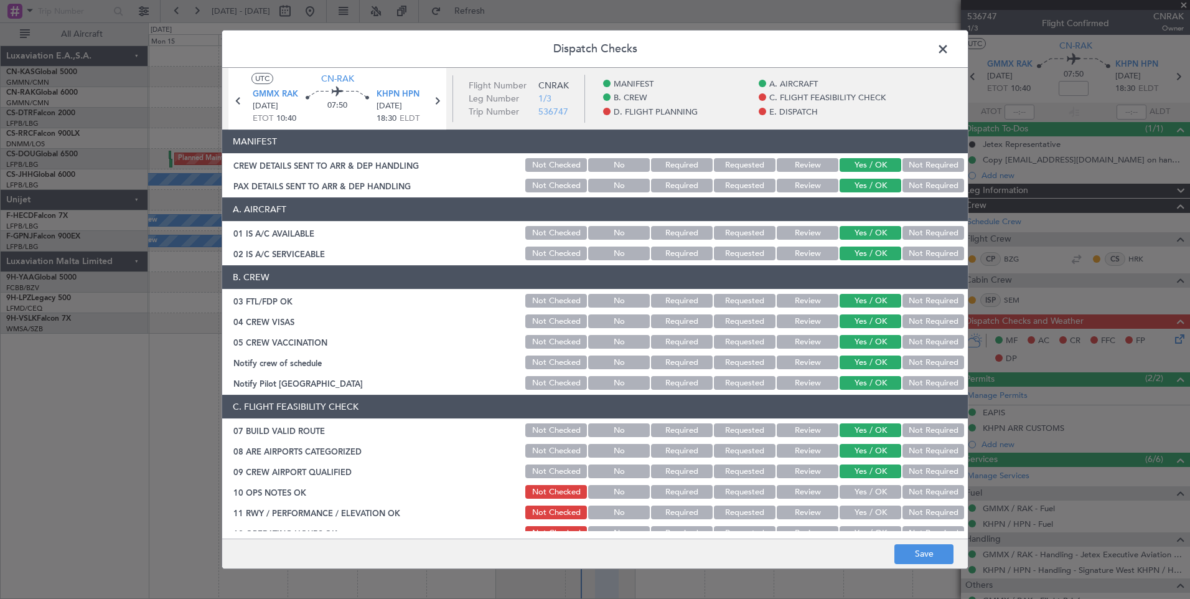
click at [863, 498] on button "Yes / OK" at bounding box center [870, 492] width 62 height 14
click at [863, 513] on button "Yes / OK" at bounding box center [870, 512] width 62 height 14
click at [864, 526] on button "Yes / OK" at bounding box center [870, 533] width 62 height 14
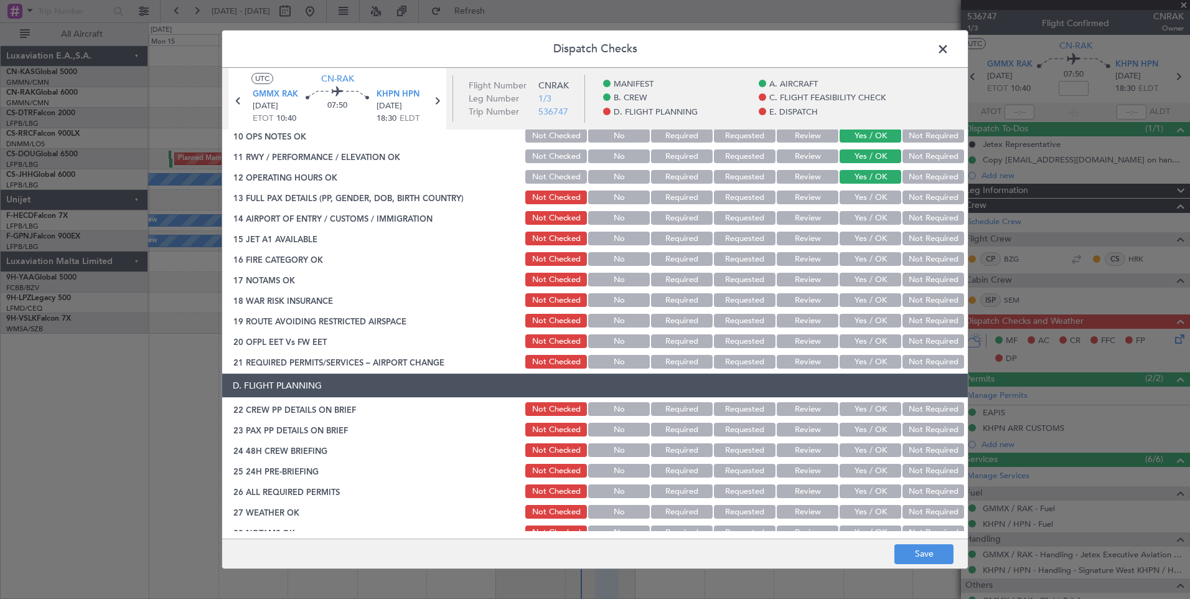
scroll to position [363, 0]
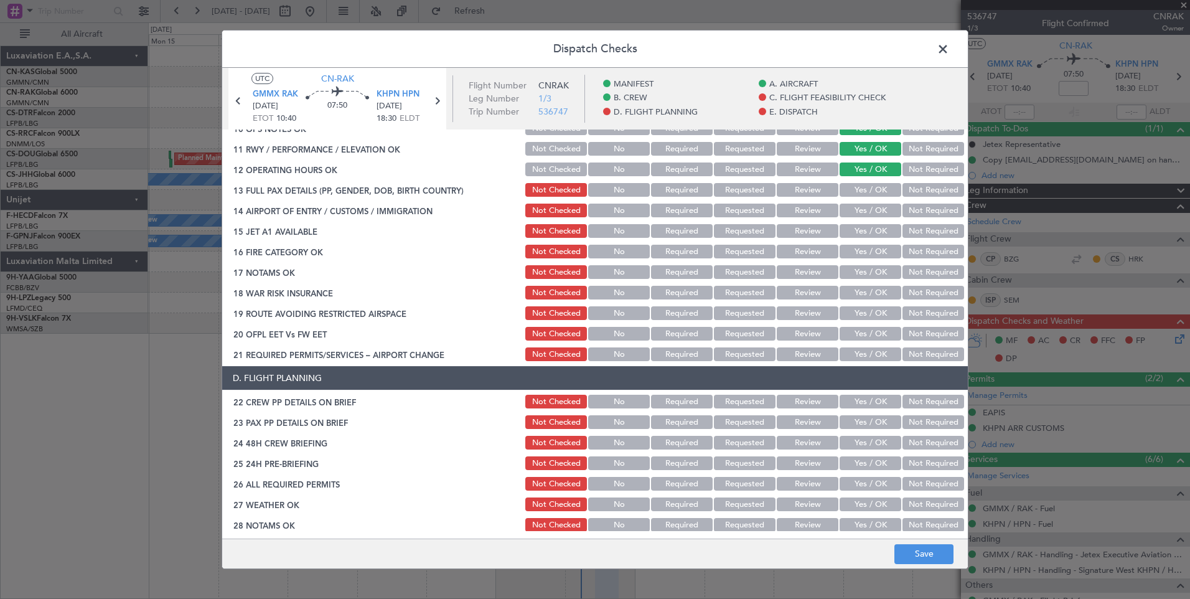
click at [875, 189] on button "Yes / OK" at bounding box center [870, 190] width 62 height 14
click at [874, 211] on button "Yes / OK" at bounding box center [870, 210] width 62 height 14
click at [872, 230] on button "Yes / OK" at bounding box center [870, 231] width 62 height 14
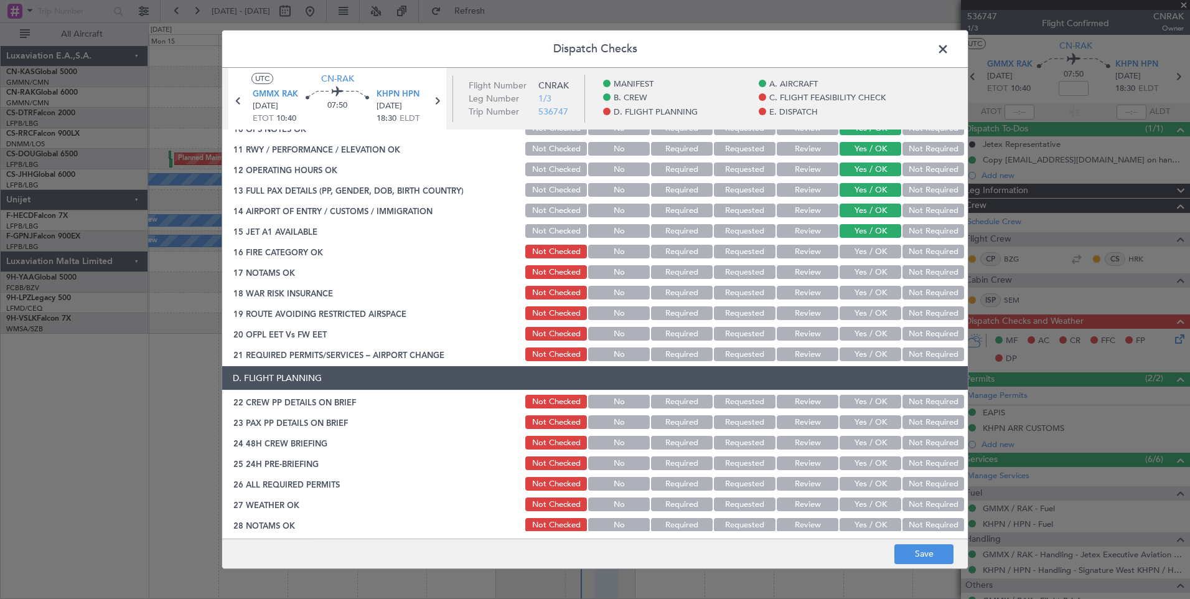
click at [872, 246] on button "Yes / OK" at bounding box center [870, 252] width 62 height 14
click at [871, 263] on section "C. FLIGHT FEASIBILITY CHECK 07 BUILD VALID ROUTE Not Checked No Required Reques…" at bounding box center [594, 197] width 745 height 332
click at [871, 276] on button "Yes / OK" at bounding box center [870, 272] width 62 height 14
click at [869, 291] on button "Yes / OK" at bounding box center [870, 293] width 62 height 14
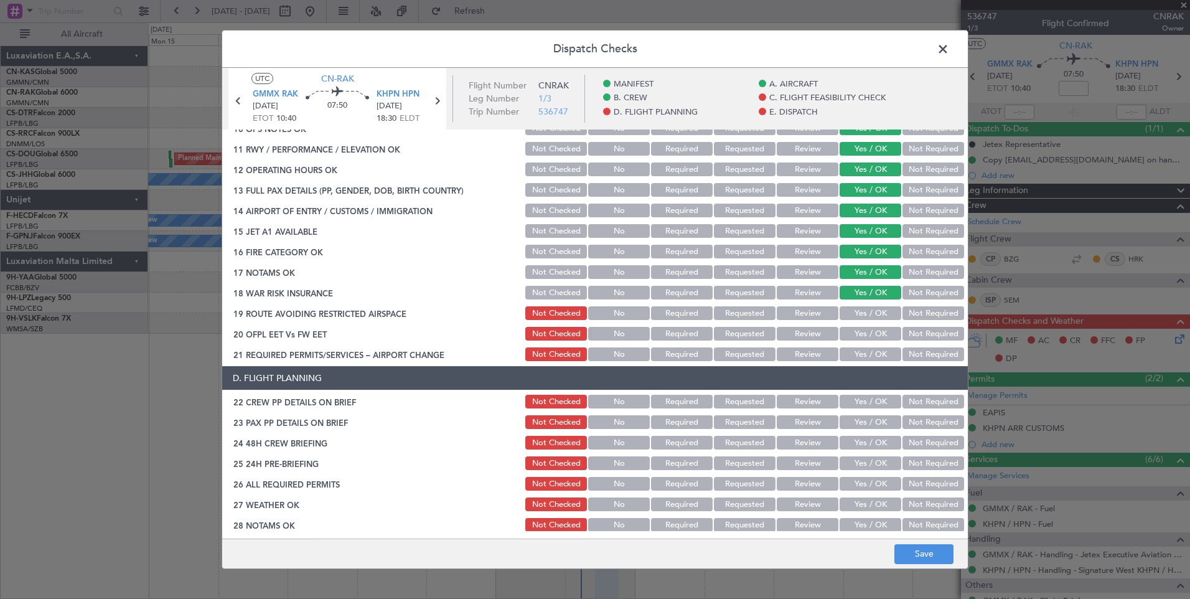
click at [868, 312] on button "Yes / OK" at bounding box center [870, 313] width 62 height 14
click at [867, 327] on button "Yes / OK" at bounding box center [870, 334] width 62 height 14
click at [865, 345] on div "Yes / OK" at bounding box center [868, 353] width 63 height 17
click at [865, 348] on button "Yes / OK" at bounding box center [870, 354] width 62 height 14
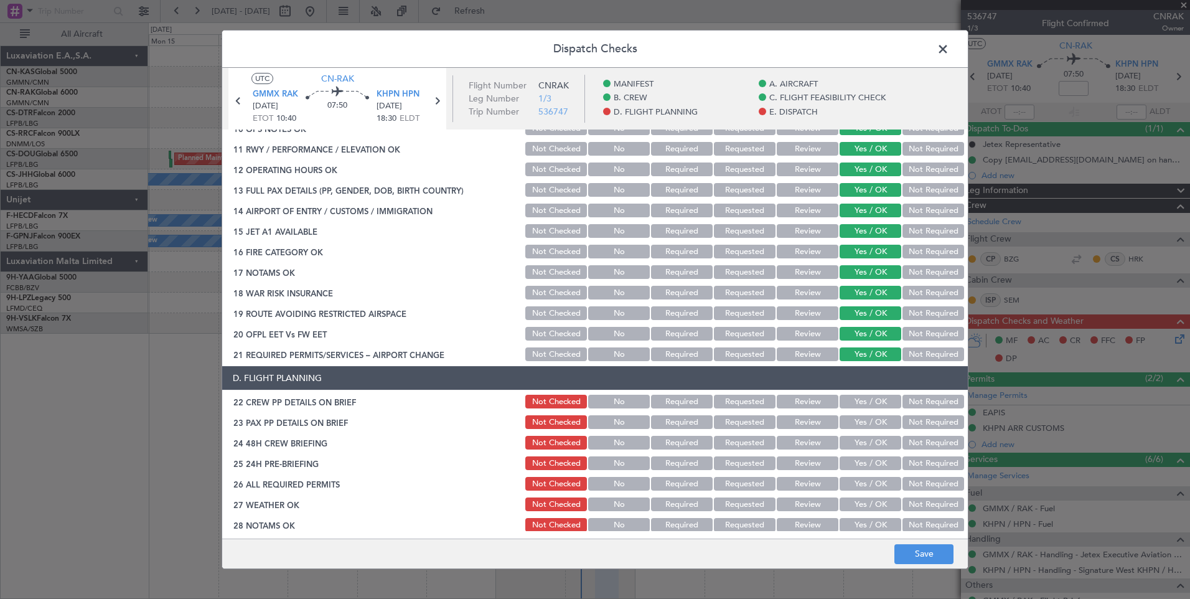
click at [865, 399] on button "Yes / OK" at bounding box center [870, 401] width 62 height 14
click at [865, 423] on button "Yes / OK" at bounding box center [870, 422] width 62 height 14
click at [865, 439] on button "Yes / OK" at bounding box center [870, 443] width 62 height 14
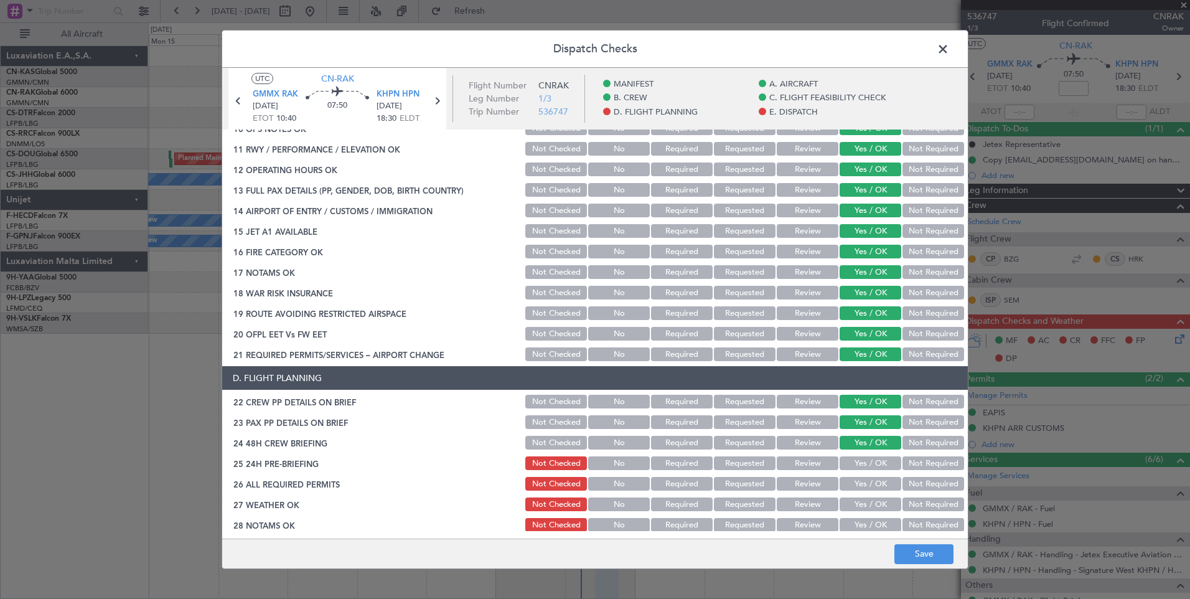
click at [865, 462] on button "Yes / OK" at bounding box center [870, 463] width 62 height 14
click at [863, 490] on button "Yes / OK" at bounding box center [870, 484] width 62 height 14
click at [865, 504] on button "Yes / OK" at bounding box center [870, 504] width 62 height 14
click at [865, 521] on button "Yes / OK" at bounding box center [870, 525] width 62 height 14
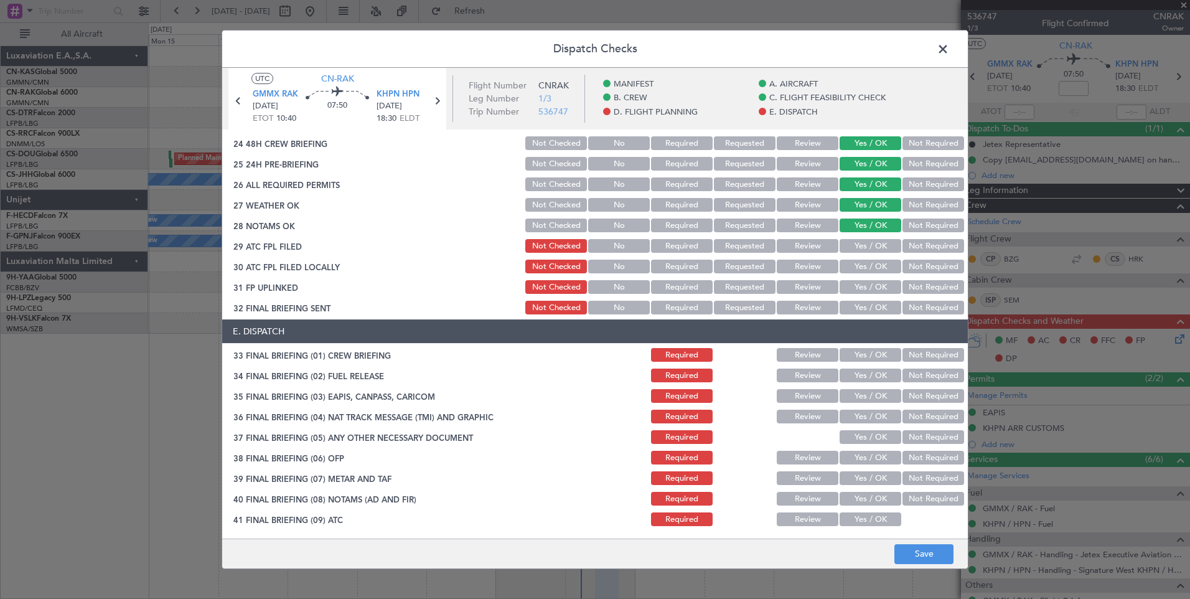
scroll to position [725, 0]
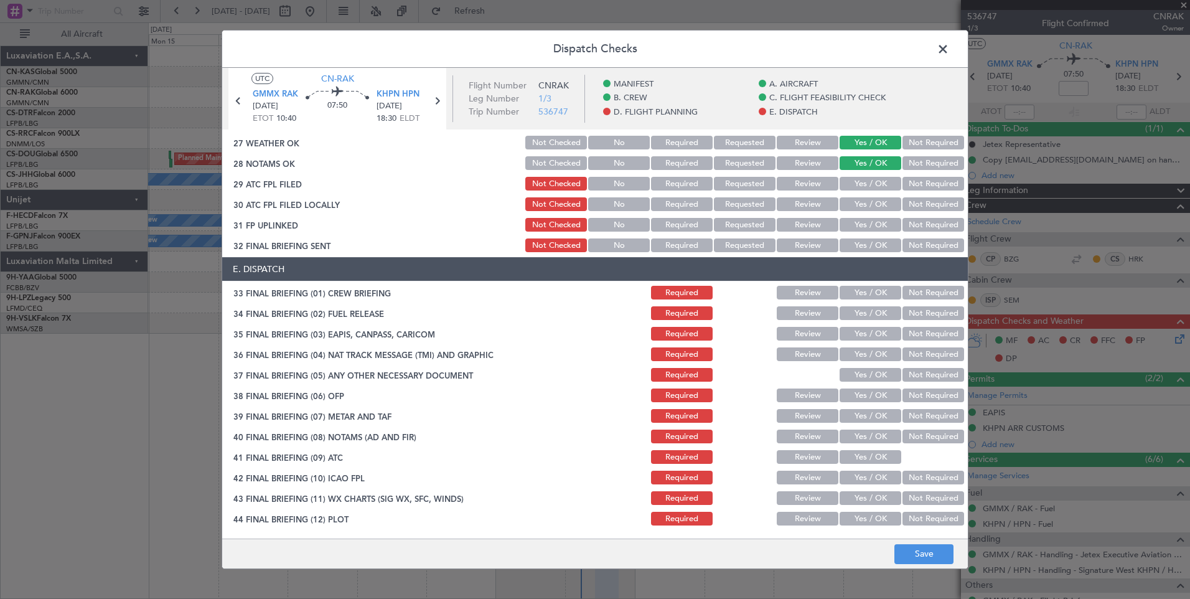
click at [877, 177] on button "Yes / OK" at bounding box center [870, 184] width 62 height 14
click at [878, 200] on button "Yes / OK" at bounding box center [870, 204] width 62 height 14
click at [878, 225] on button "Yes / OK" at bounding box center [870, 225] width 62 height 14
click at [878, 239] on button "Yes / OK" at bounding box center [870, 245] width 62 height 14
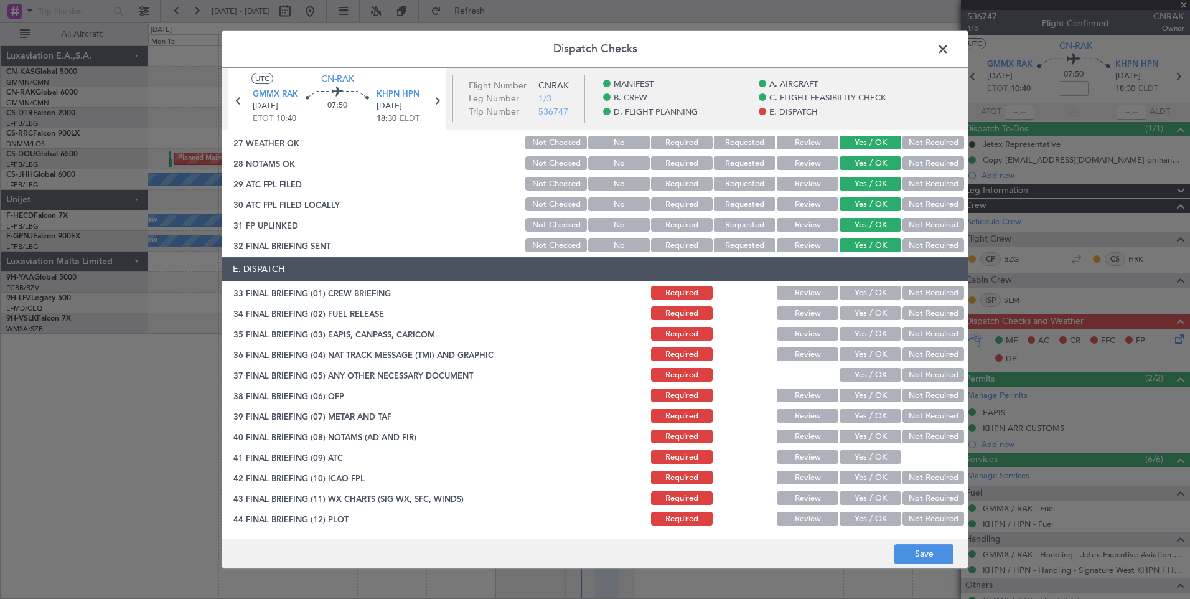
click at [870, 296] on button "Yes / OK" at bounding box center [870, 293] width 62 height 14
click at [870, 315] on button "Yes / OK" at bounding box center [870, 313] width 62 height 14
click at [868, 337] on button "Yes / OK" at bounding box center [870, 334] width 62 height 14
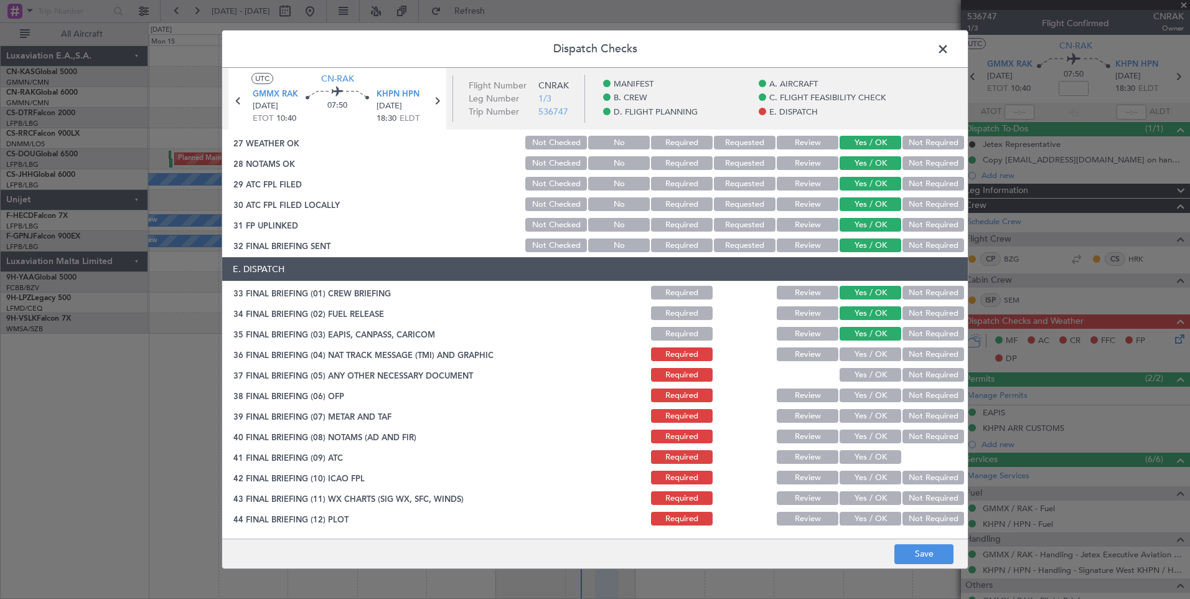
click at [868, 359] on button "Yes / OK" at bounding box center [870, 354] width 62 height 14
click at [869, 382] on div "Yes / OK" at bounding box center [868, 374] width 63 height 17
click at [871, 370] on button "Yes / OK" at bounding box center [870, 375] width 62 height 14
click at [870, 391] on button "Yes / OK" at bounding box center [870, 395] width 62 height 14
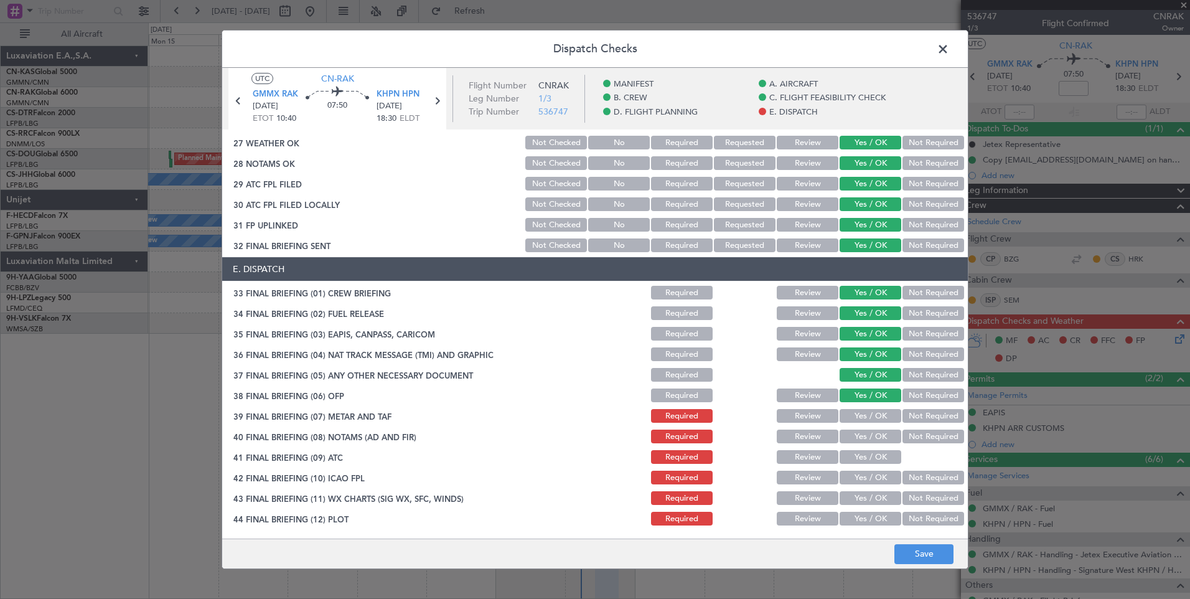
click at [870, 416] on button "Yes / OK" at bounding box center [870, 416] width 62 height 14
click at [869, 437] on button "Yes / OK" at bounding box center [870, 436] width 62 height 14
click at [869, 454] on button "Yes / OK" at bounding box center [870, 457] width 62 height 14
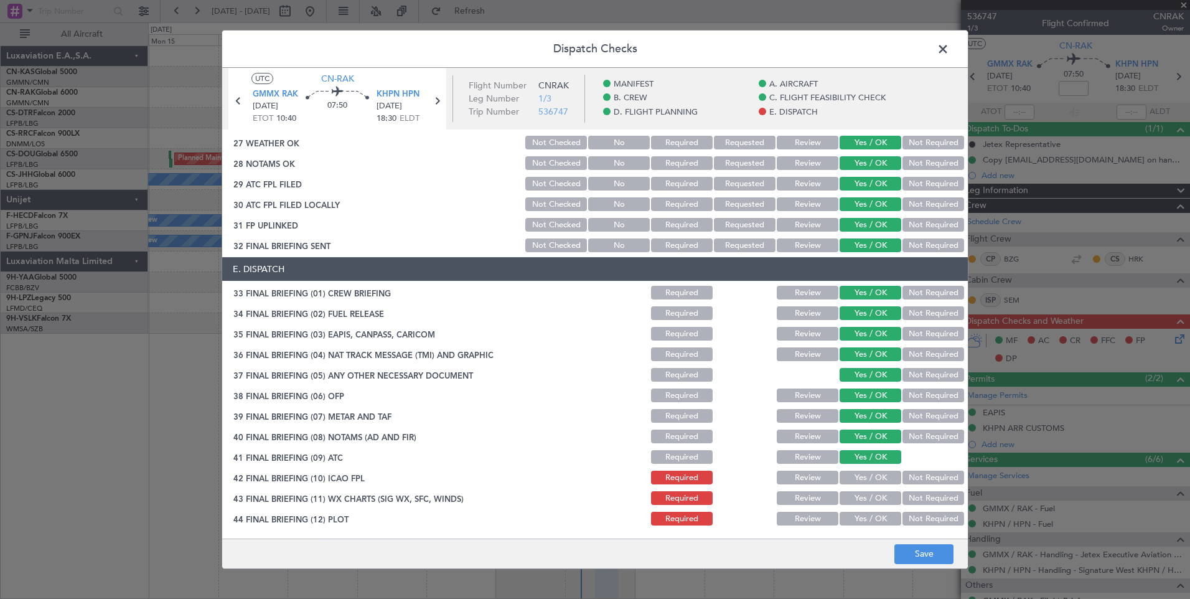
click at [869, 476] on button "Yes / OK" at bounding box center [870, 477] width 62 height 14
click at [869, 495] on button "Yes / OK" at bounding box center [870, 498] width 62 height 14
click at [865, 514] on button "Yes / OK" at bounding box center [870, 518] width 62 height 14
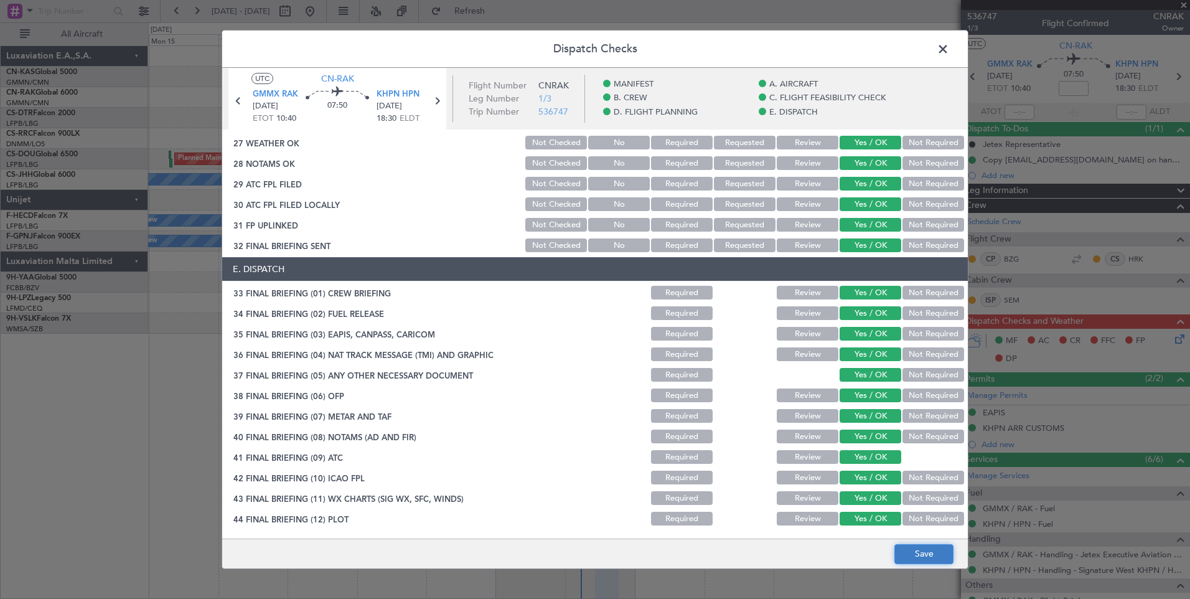
click at [913, 552] on button "Save" at bounding box center [923, 554] width 59 height 20
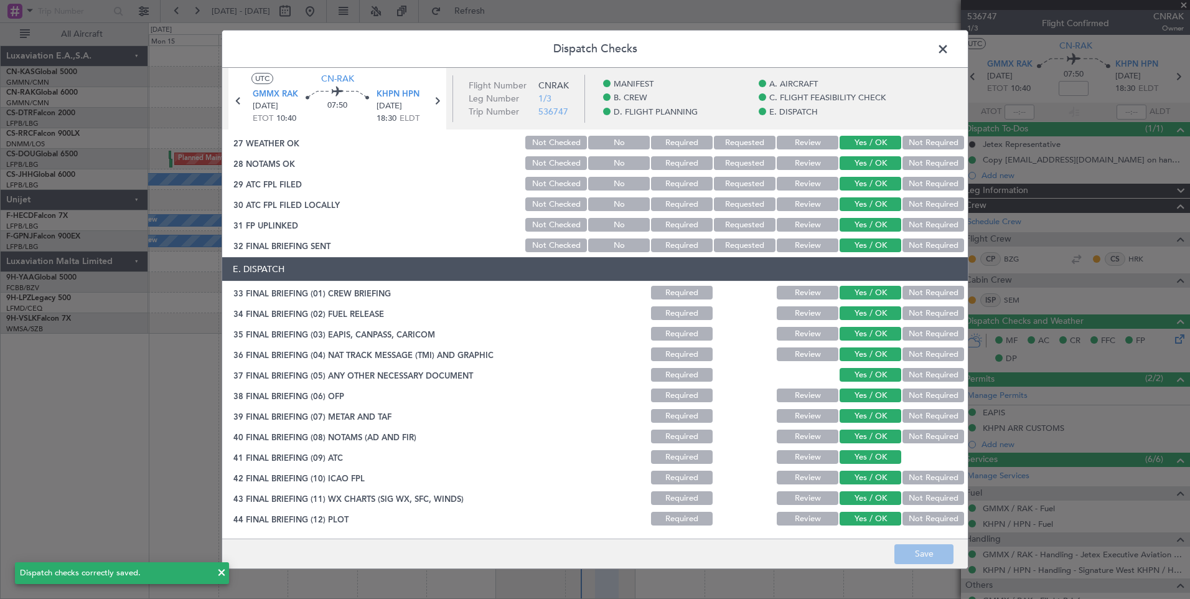
click at [949, 50] on span at bounding box center [949, 52] width 0 height 25
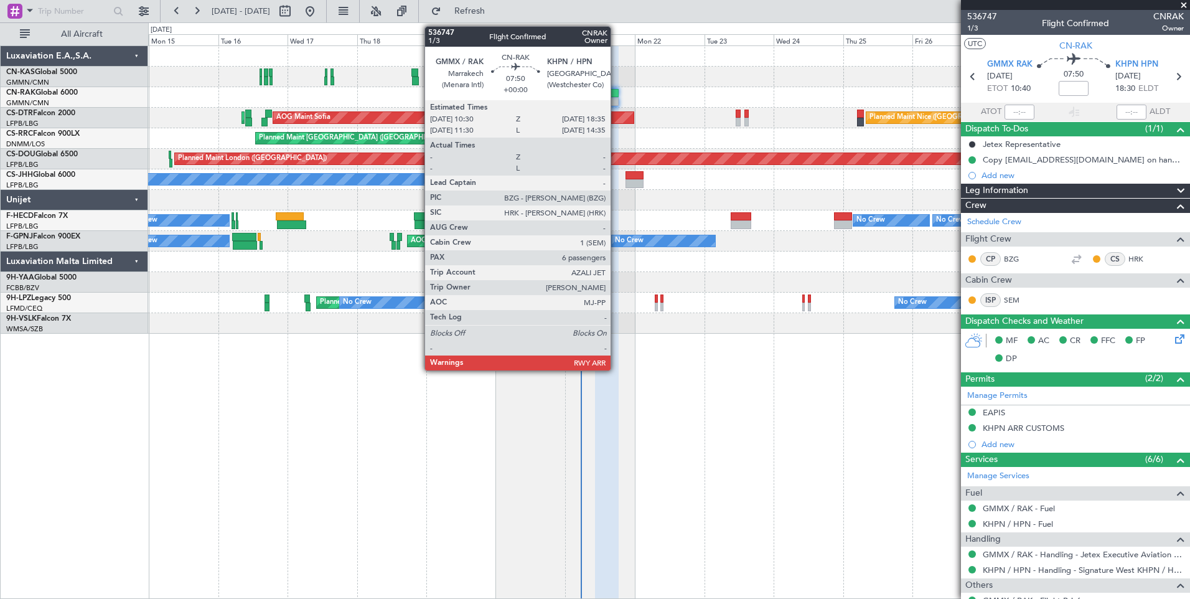
click at [613, 91] on div at bounding box center [607, 93] width 24 height 9
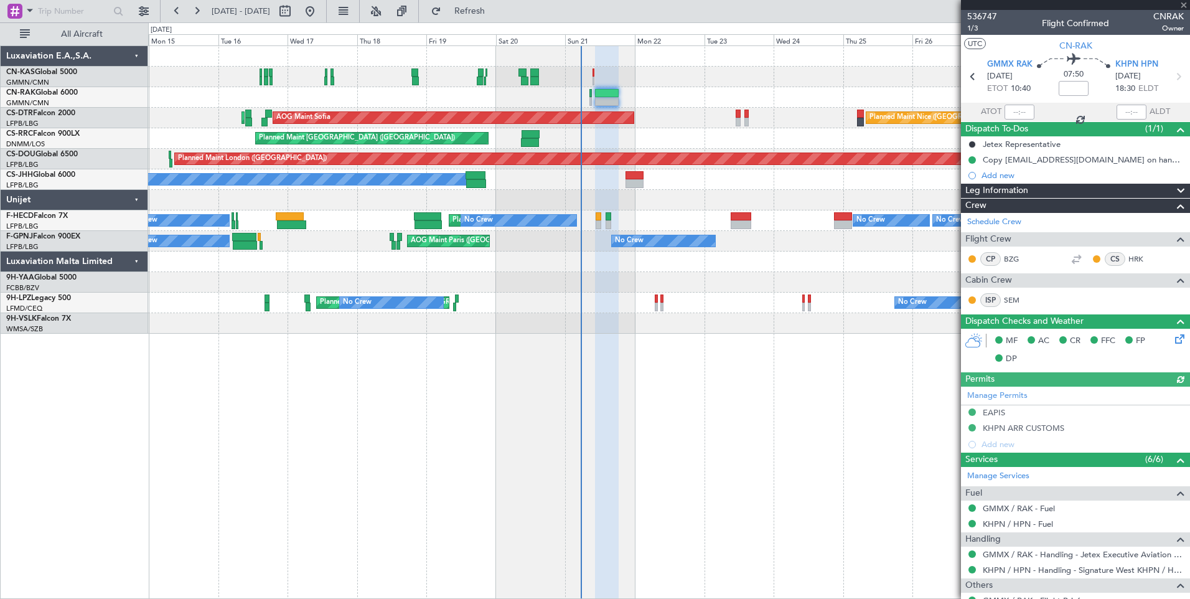
type input "[PERSON_NAME] ([PERSON_NAME])"
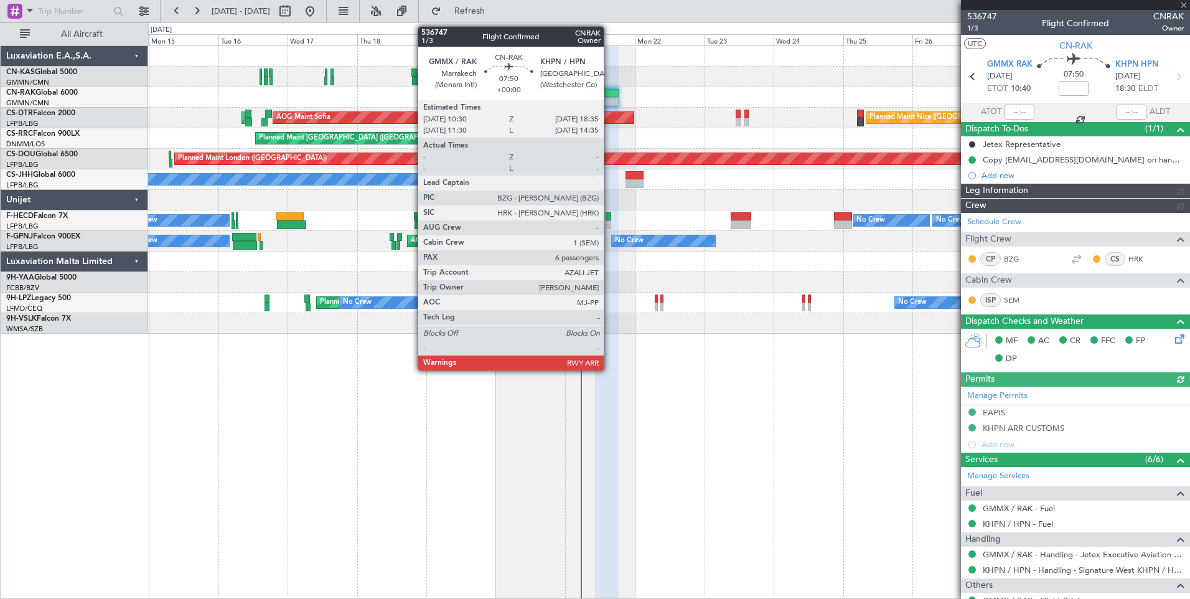
type input "[PERSON_NAME] ([PERSON_NAME])"
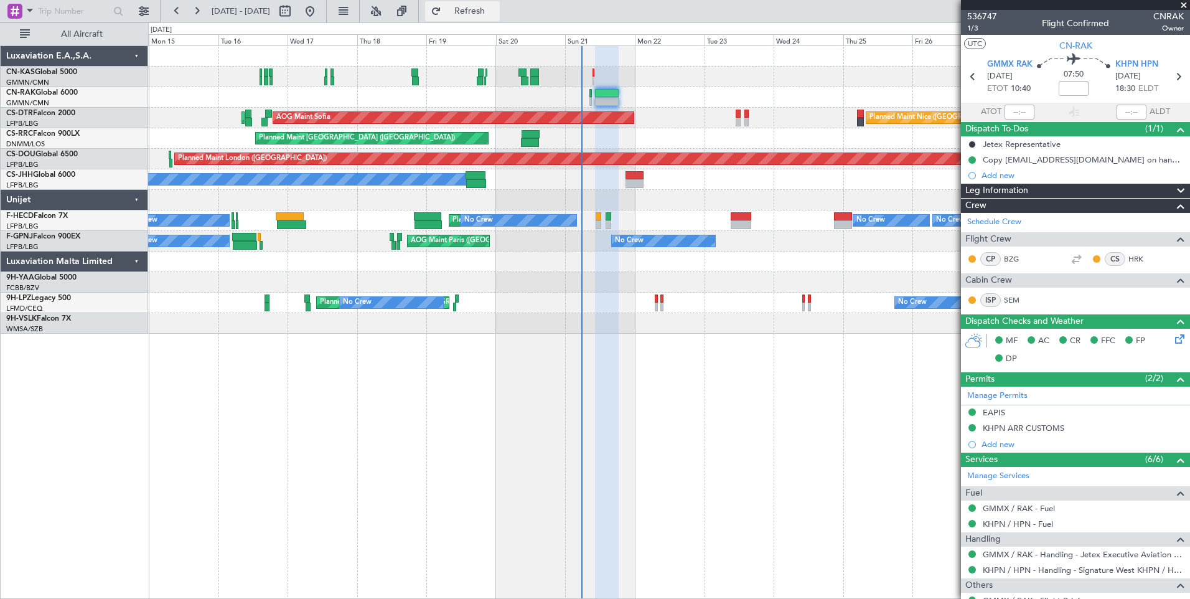
type input "[PERSON_NAME] ([PERSON_NAME])"
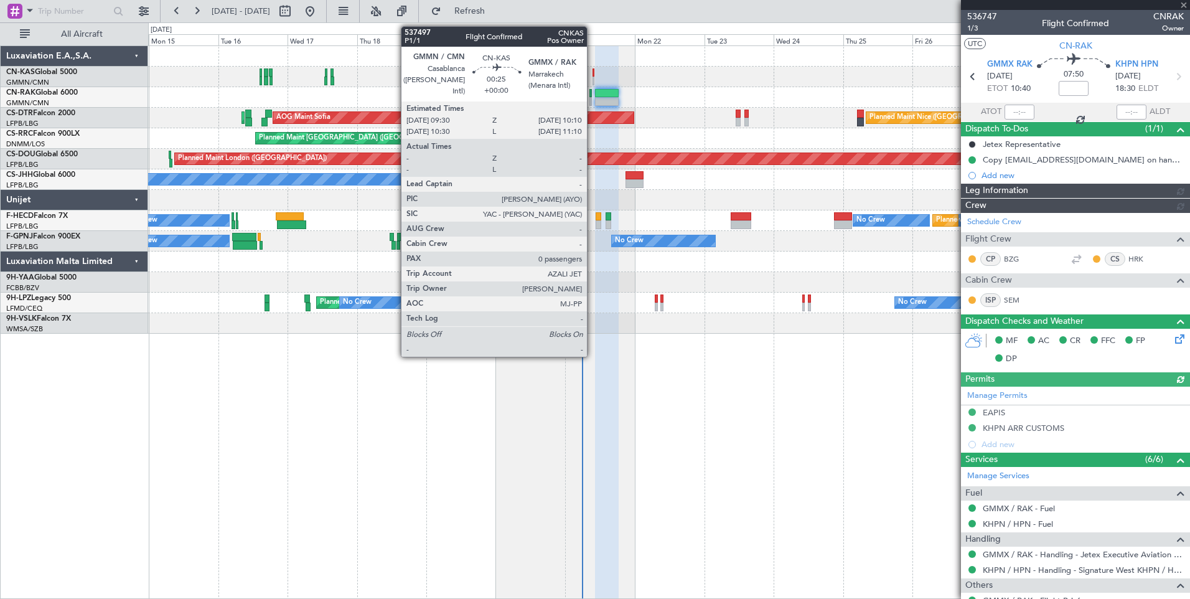
type input "[PERSON_NAME] ([PERSON_NAME])"
click at [592, 78] on div at bounding box center [593, 81] width 2 height 9
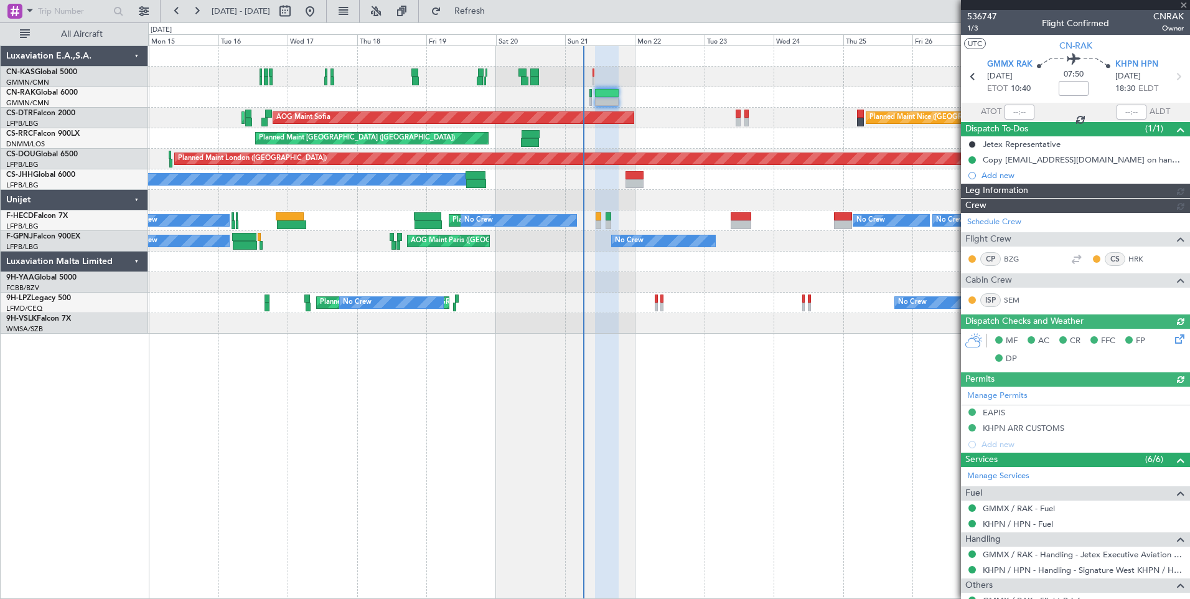
type input "[PERSON_NAME] ([PERSON_NAME])"
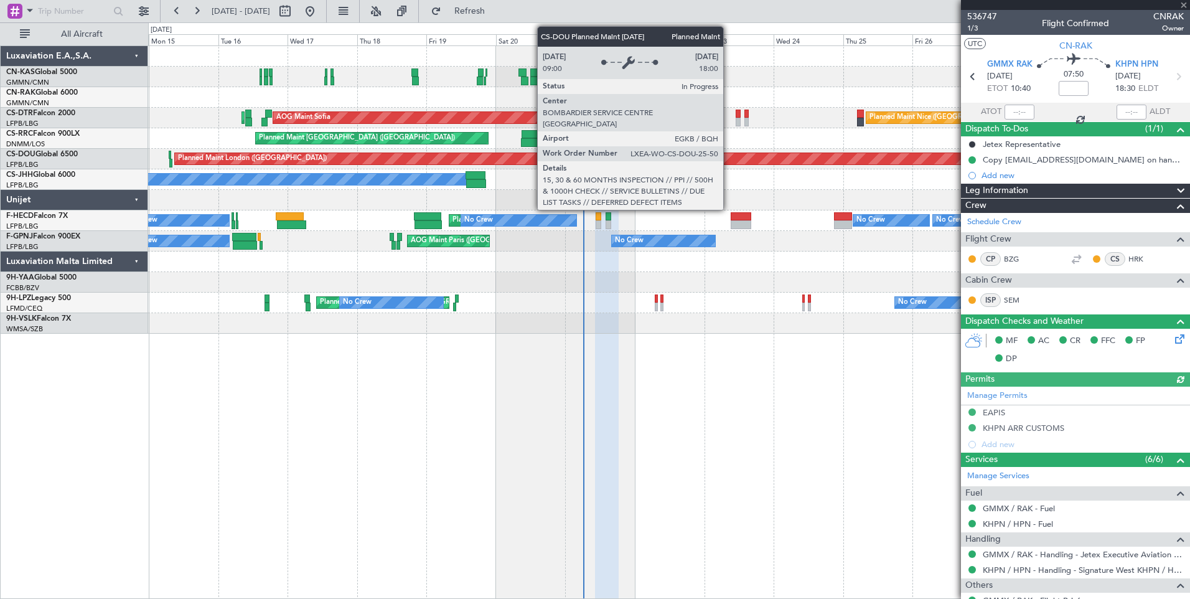
type input "0"
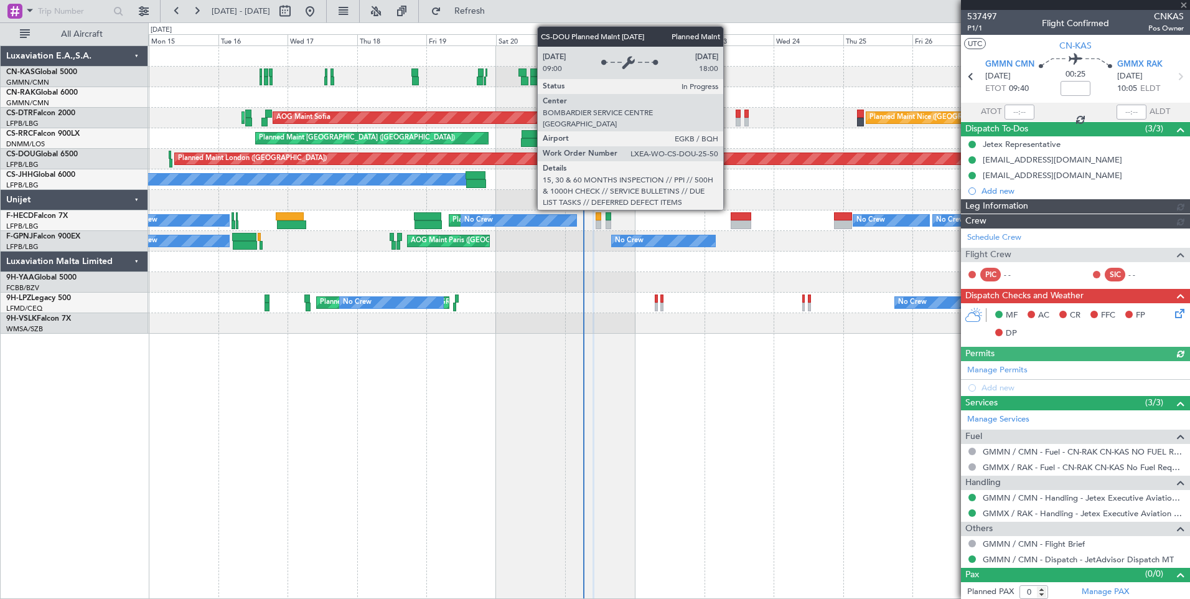
type input "[PERSON_NAME] ([PERSON_NAME])"
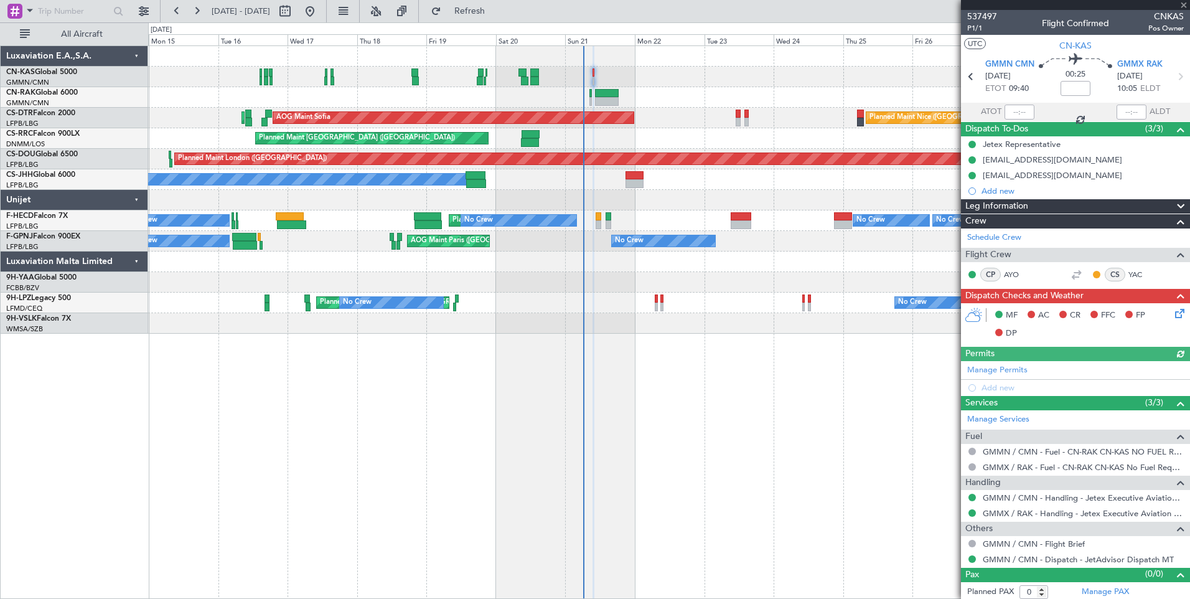
click at [1174, 314] on icon at bounding box center [1177, 311] width 10 height 10
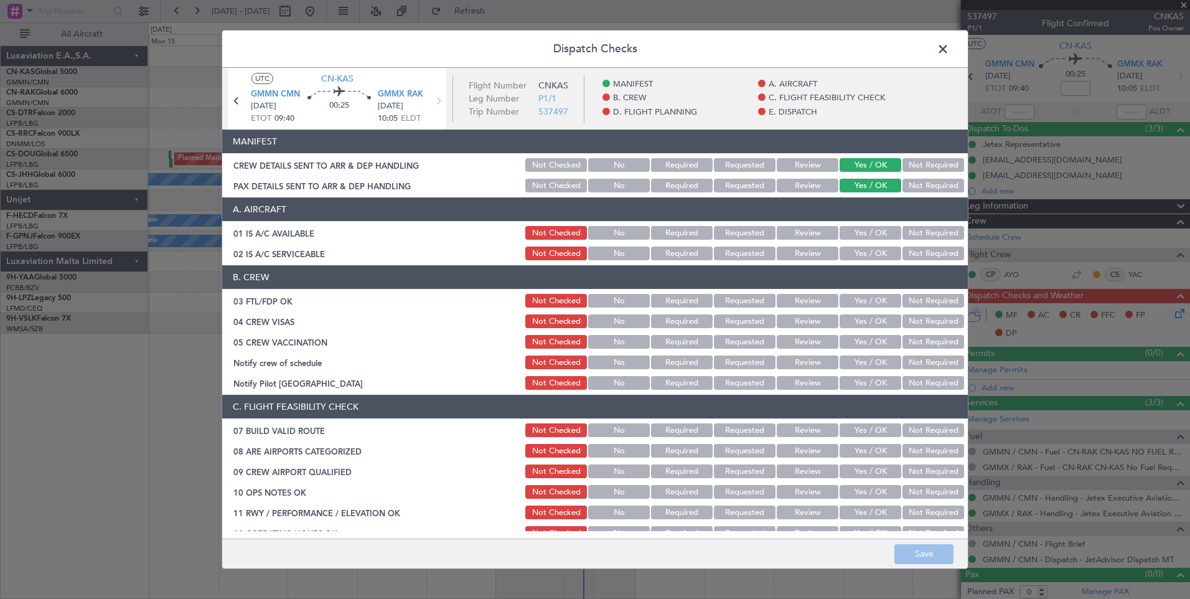
click at [863, 236] on button "Yes / OK" at bounding box center [870, 233] width 62 height 14
click at [858, 249] on button "Yes / OK" at bounding box center [870, 253] width 62 height 14
click at [857, 300] on button "Yes / OK" at bounding box center [870, 301] width 62 height 14
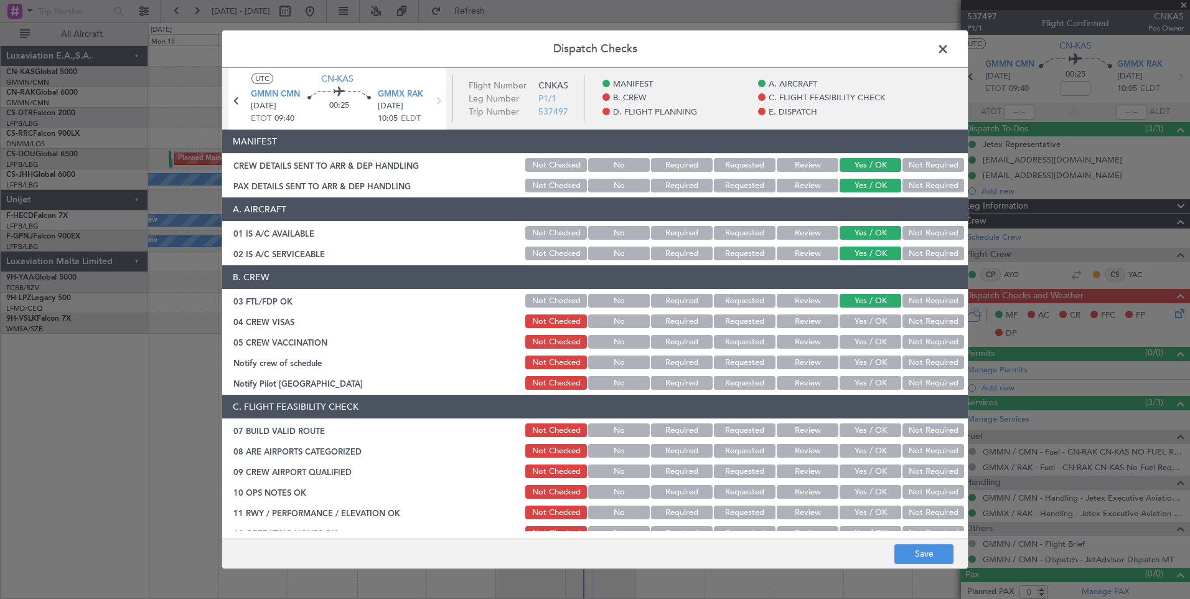
click at [858, 317] on button "Yes / OK" at bounding box center [870, 321] width 62 height 14
click at [861, 341] on button "Yes / OK" at bounding box center [870, 342] width 62 height 14
click at [917, 362] on button "Not Required" at bounding box center [933, 362] width 62 height 14
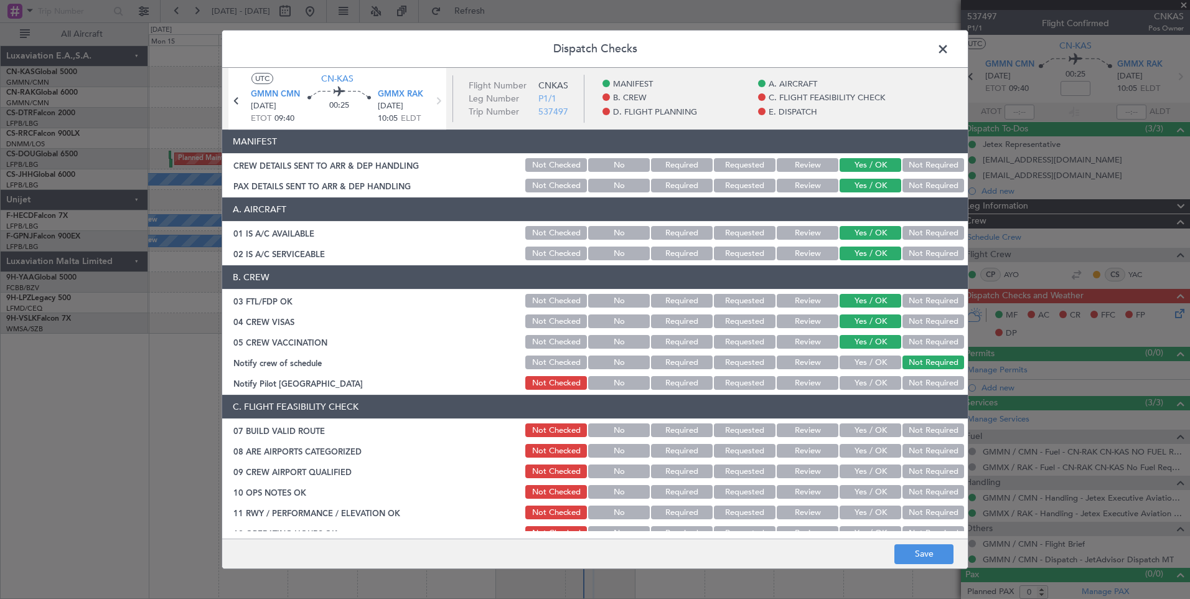
click at [918, 383] on button "Not Required" at bounding box center [933, 383] width 62 height 14
click at [855, 434] on button "Yes / OK" at bounding box center [870, 430] width 62 height 14
click at [861, 450] on button "Yes / OK" at bounding box center [870, 451] width 62 height 14
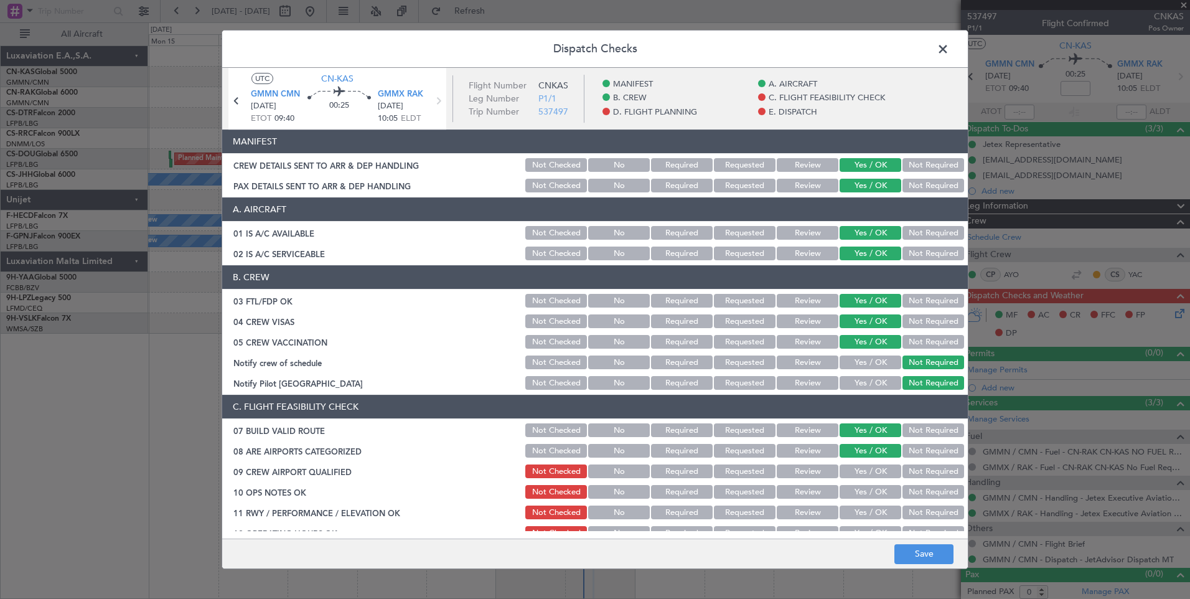
click at [869, 474] on button "Yes / OK" at bounding box center [870, 471] width 62 height 14
click at [869, 489] on button "Yes / OK" at bounding box center [870, 492] width 62 height 14
click at [870, 513] on button "Yes / OK" at bounding box center [870, 512] width 62 height 14
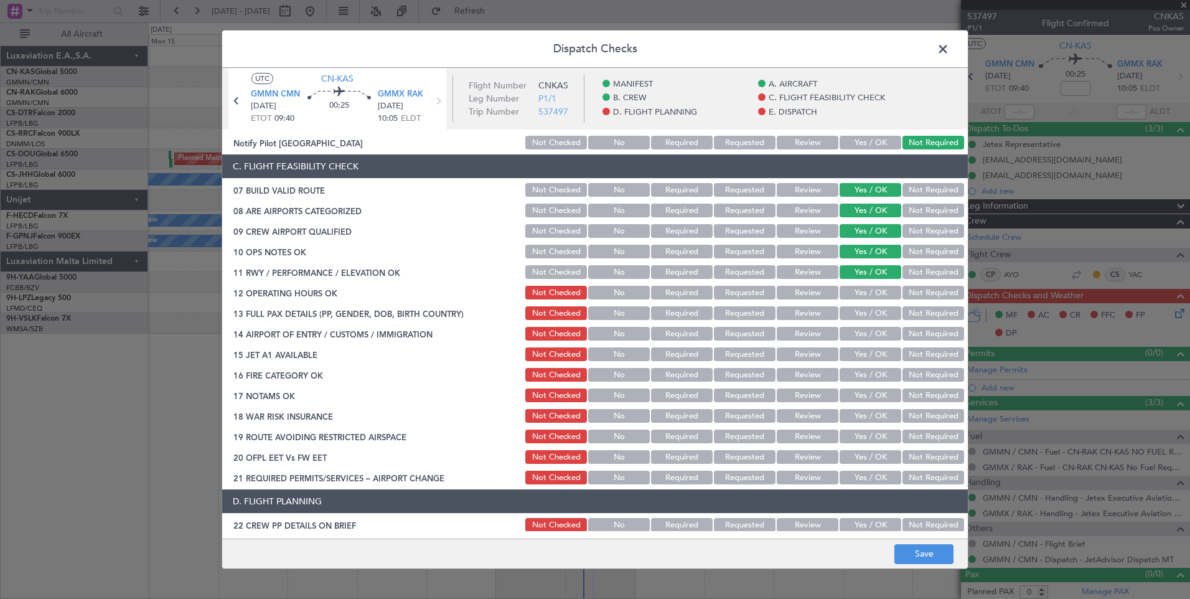
scroll to position [357, 0]
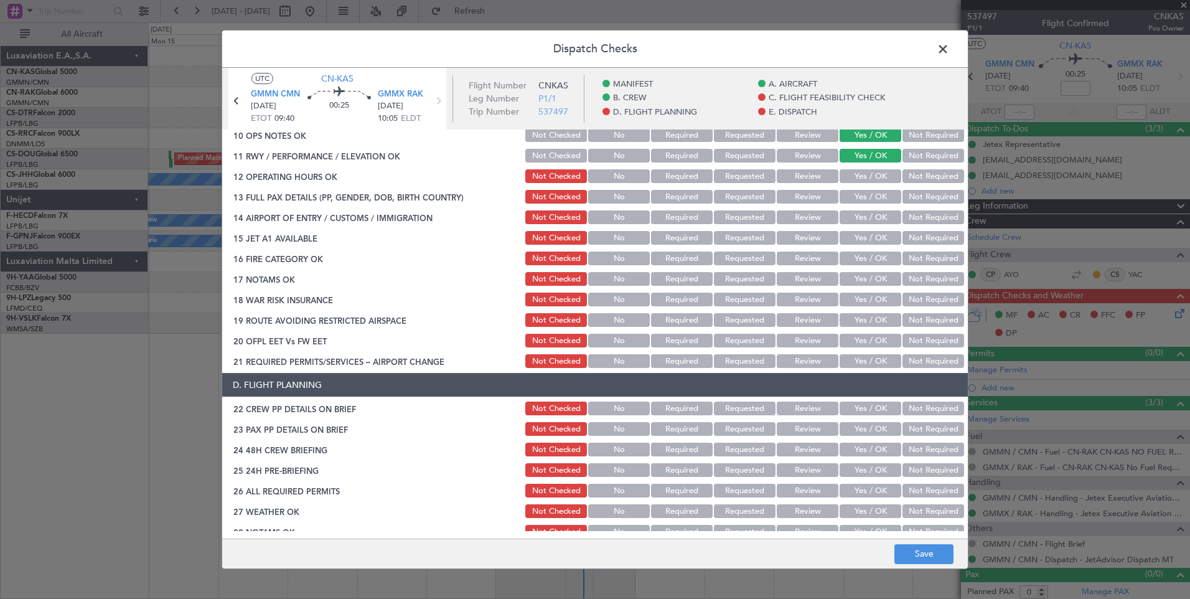
click at [856, 181] on button "Yes / OK" at bounding box center [870, 176] width 62 height 14
click at [859, 189] on div "Yes / OK" at bounding box center [868, 196] width 63 height 17
click at [863, 197] on button "Yes / OK" at bounding box center [870, 197] width 62 height 14
click at [864, 216] on button "Yes / OK" at bounding box center [870, 217] width 62 height 14
click at [869, 243] on button "Yes / OK" at bounding box center [870, 238] width 62 height 14
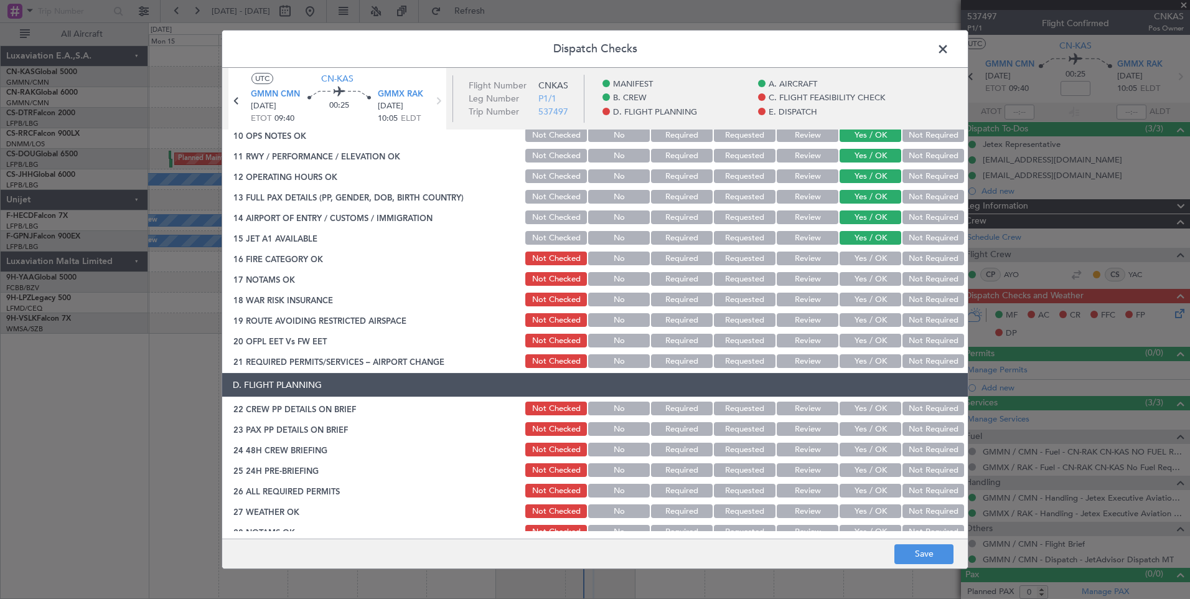
click at [870, 261] on button "Yes / OK" at bounding box center [870, 258] width 62 height 14
click at [874, 282] on button "Yes / OK" at bounding box center [870, 279] width 62 height 14
click at [874, 298] on button "Yes / OK" at bounding box center [870, 299] width 62 height 14
click at [877, 322] on button "Yes / OK" at bounding box center [870, 320] width 62 height 14
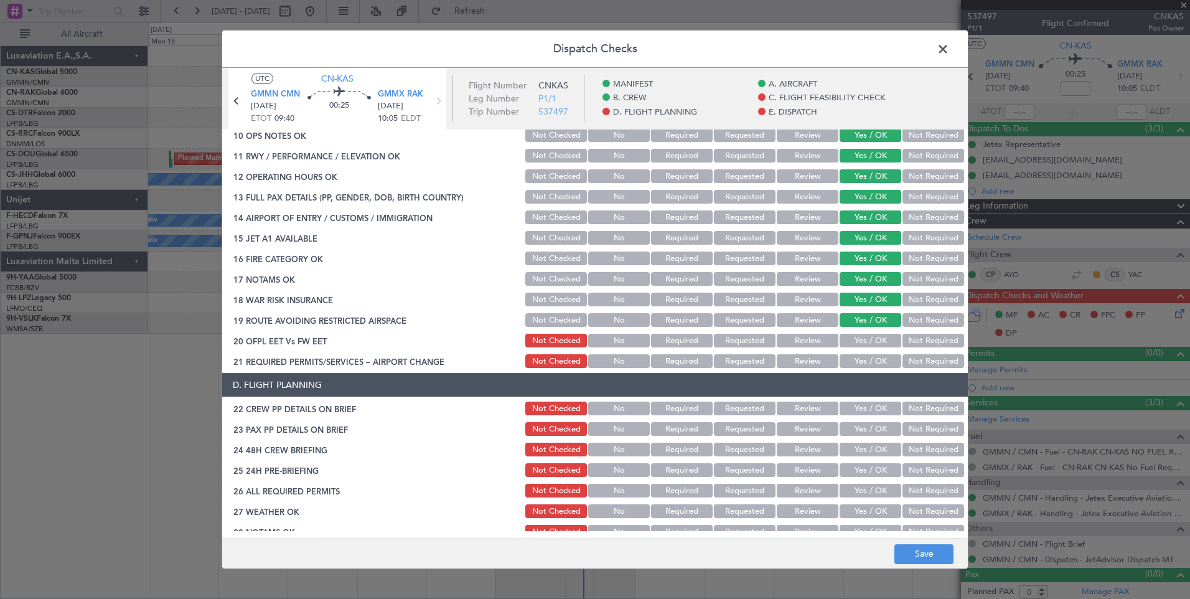
click at [877, 343] on button "Yes / OK" at bounding box center [870, 341] width 62 height 14
click at [877, 366] on button "Yes / OK" at bounding box center [870, 361] width 62 height 14
click at [878, 406] on button "Yes / OK" at bounding box center [870, 408] width 62 height 14
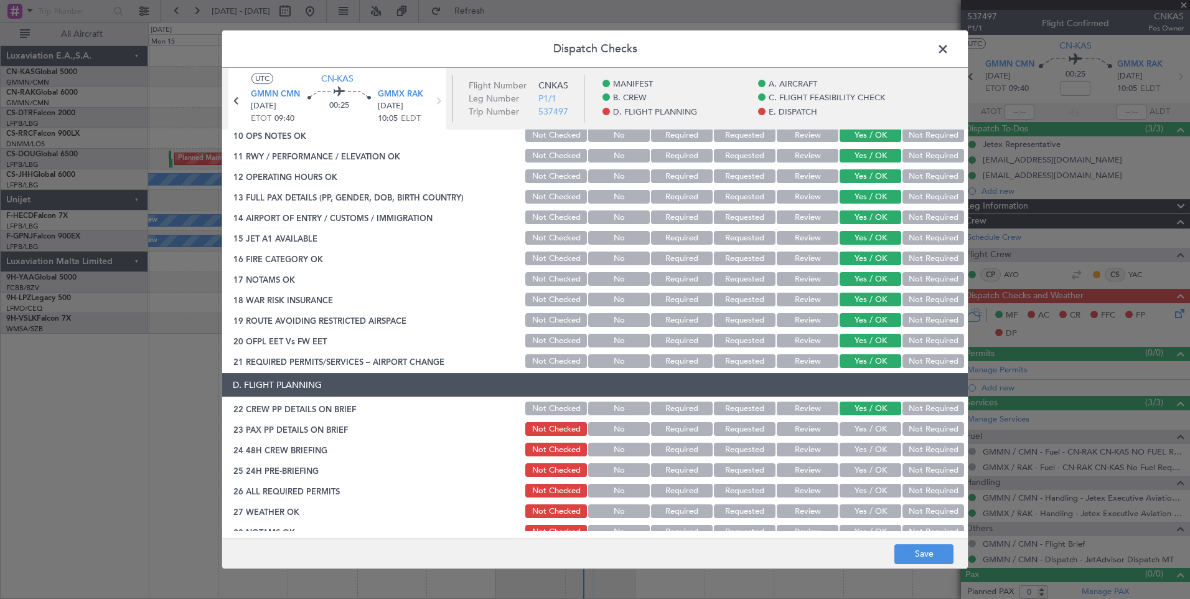
click at [877, 432] on button "Yes / OK" at bounding box center [870, 429] width 62 height 14
click at [877, 448] on button "Yes / OK" at bounding box center [870, 449] width 62 height 14
click at [877, 475] on button "Yes / OK" at bounding box center [870, 470] width 62 height 14
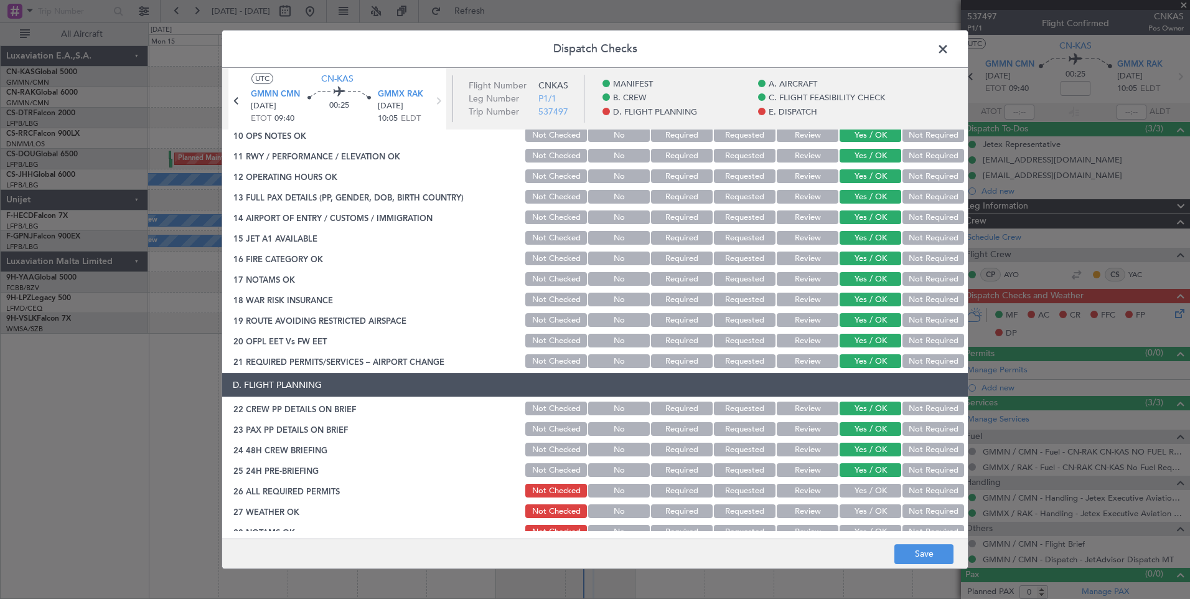
click at [877, 490] on button "Yes / OK" at bounding box center [870, 490] width 62 height 14
click at [877, 507] on button "Yes / OK" at bounding box center [870, 511] width 62 height 14
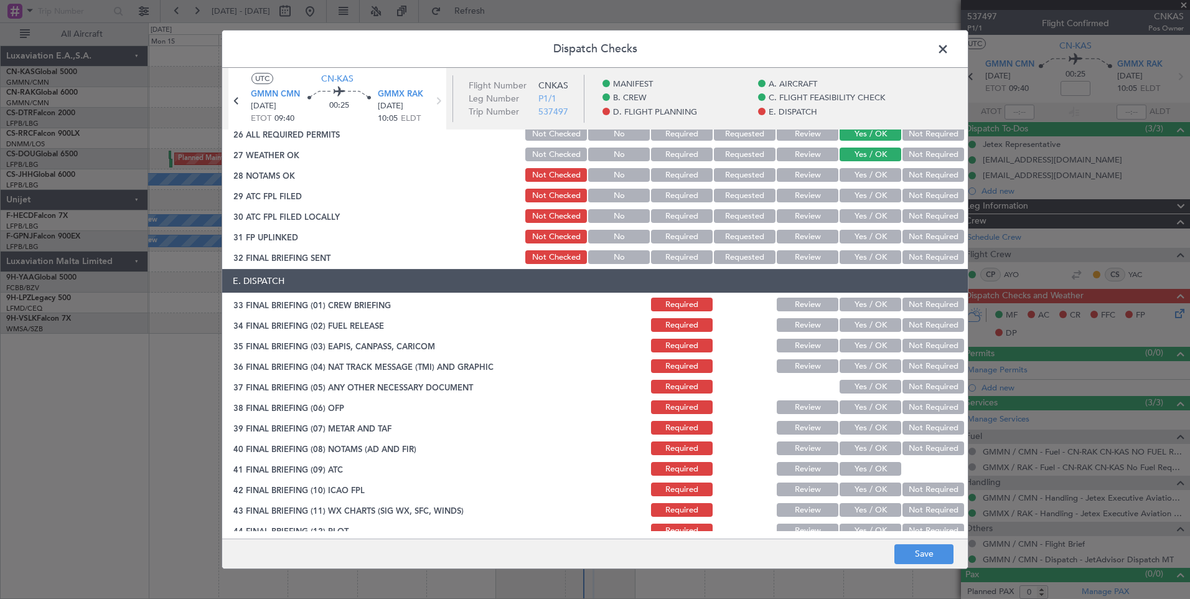
scroll to position [725, 0]
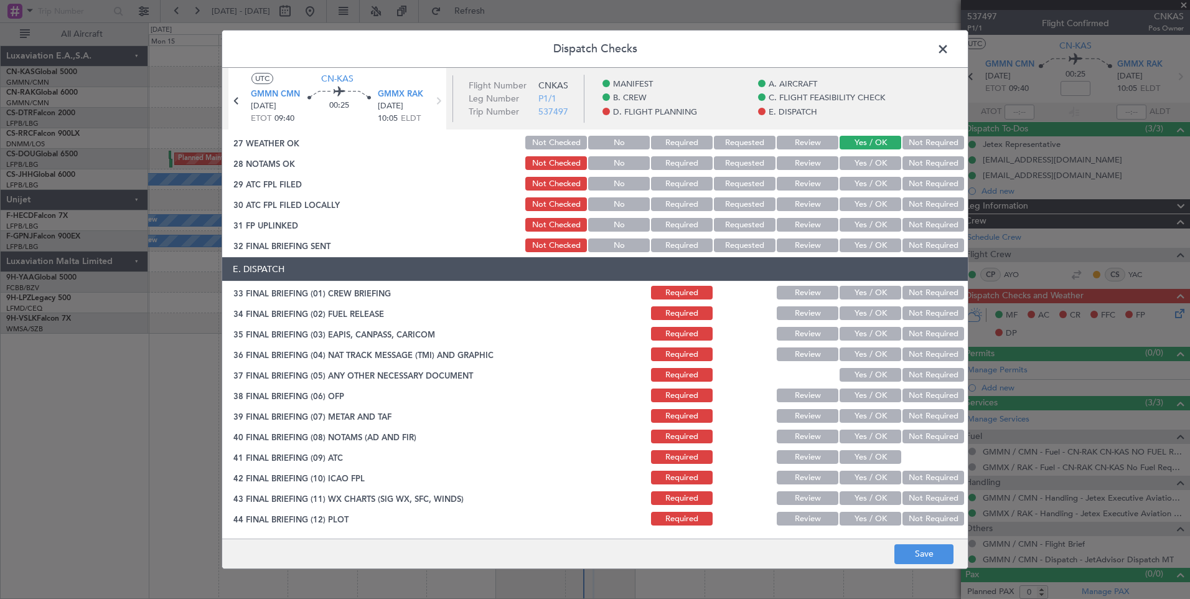
click at [858, 165] on button "Yes / OK" at bounding box center [870, 163] width 62 height 14
click at [864, 184] on button "Yes / OK" at bounding box center [870, 184] width 62 height 14
click at [867, 202] on button "Yes / OK" at bounding box center [870, 204] width 62 height 14
click at [870, 223] on button "Yes / OK" at bounding box center [870, 225] width 62 height 14
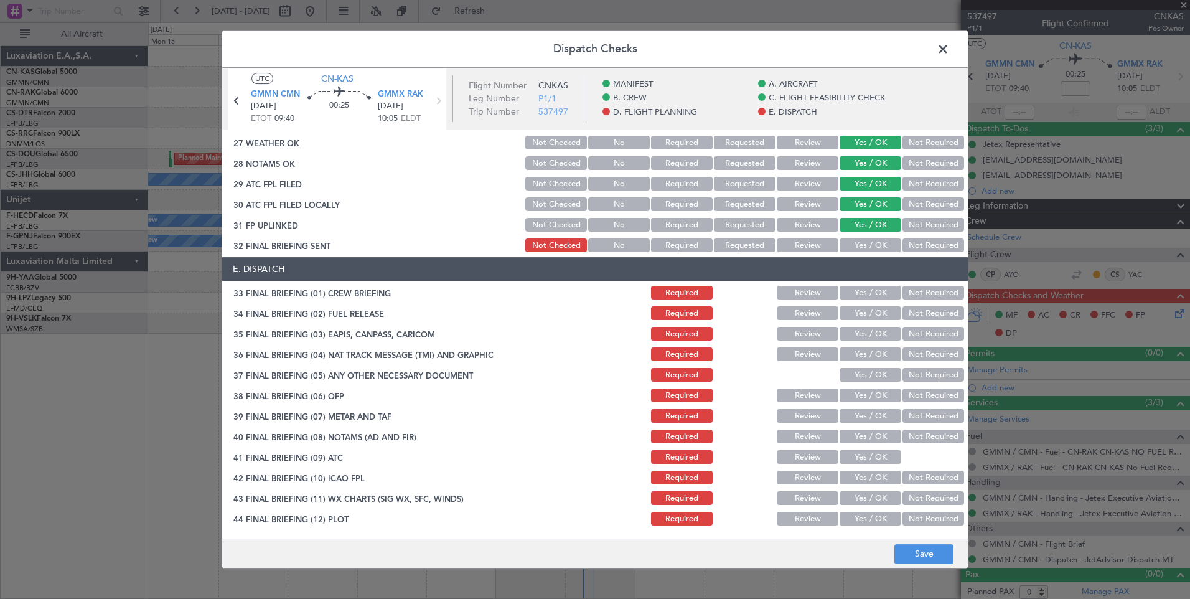
click at [871, 250] on button "Yes / OK" at bounding box center [870, 245] width 62 height 14
click at [872, 291] on button "Yes / OK" at bounding box center [870, 293] width 62 height 14
click at [872, 312] on button "Yes / OK" at bounding box center [870, 313] width 62 height 14
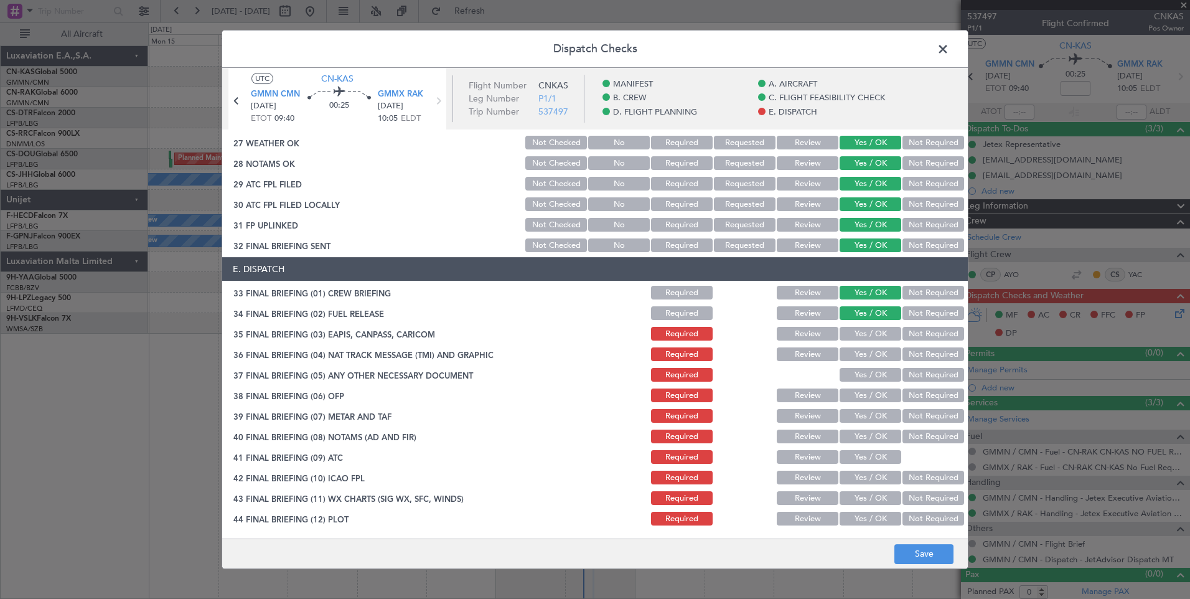
click at [872, 337] on button "Yes / OK" at bounding box center [870, 334] width 62 height 14
click at [872, 360] on button "Yes / OK" at bounding box center [870, 354] width 62 height 14
click at [872, 378] on button "Yes / OK" at bounding box center [870, 375] width 62 height 14
click at [872, 394] on button "Yes / OK" at bounding box center [870, 395] width 62 height 14
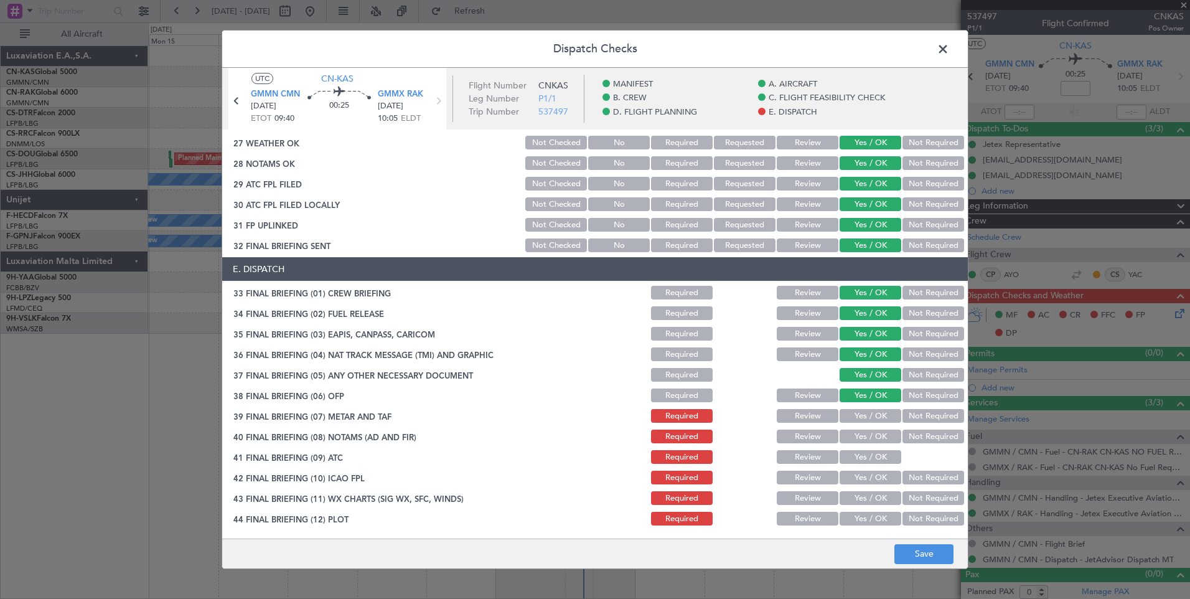
click at [872, 416] on button "Yes / OK" at bounding box center [870, 416] width 62 height 14
click at [872, 419] on button "Yes / OK" at bounding box center [870, 416] width 62 height 14
click at [873, 436] on button "Yes / OK" at bounding box center [870, 436] width 62 height 14
click at [875, 457] on button "Yes / OK" at bounding box center [870, 457] width 62 height 14
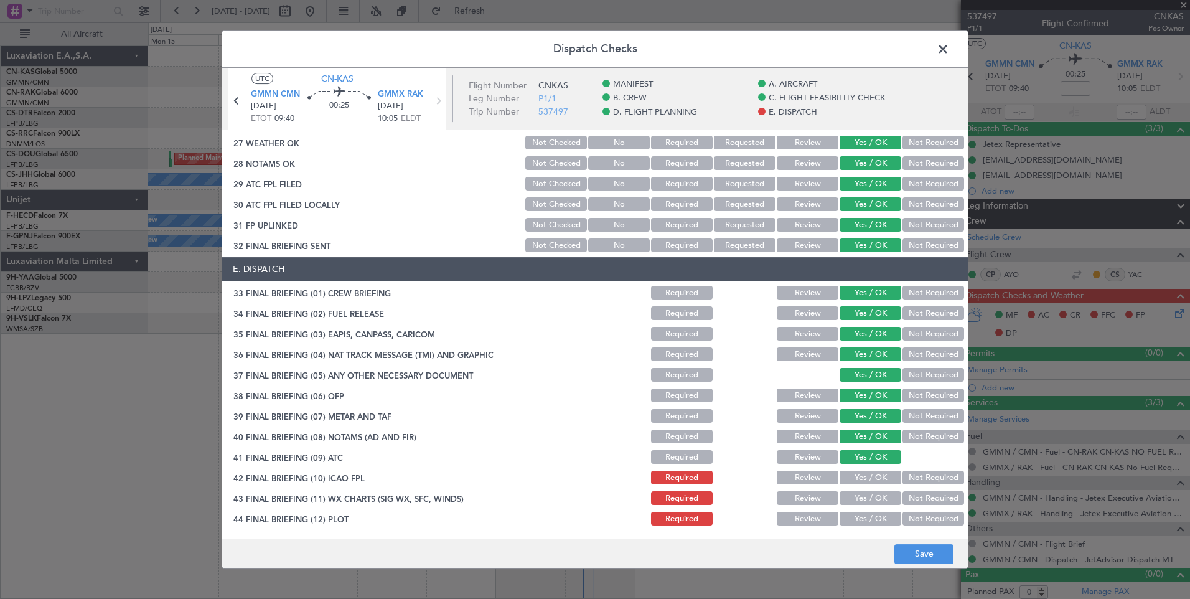
click at [875, 474] on button "Yes / OK" at bounding box center [870, 477] width 62 height 14
click at [875, 508] on section "E. DISPATCH 33 FINAL BRIEFING (01) CREW BRIEFING Required Review Yes / OK Not R…" at bounding box center [594, 392] width 745 height 270
click at [869, 503] on button "Yes / OK" at bounding box center [870, 498] width 62 height 14
click at [868, 520] on button "Yes / OK" at bounding box center [870, 518] width 62 height 14
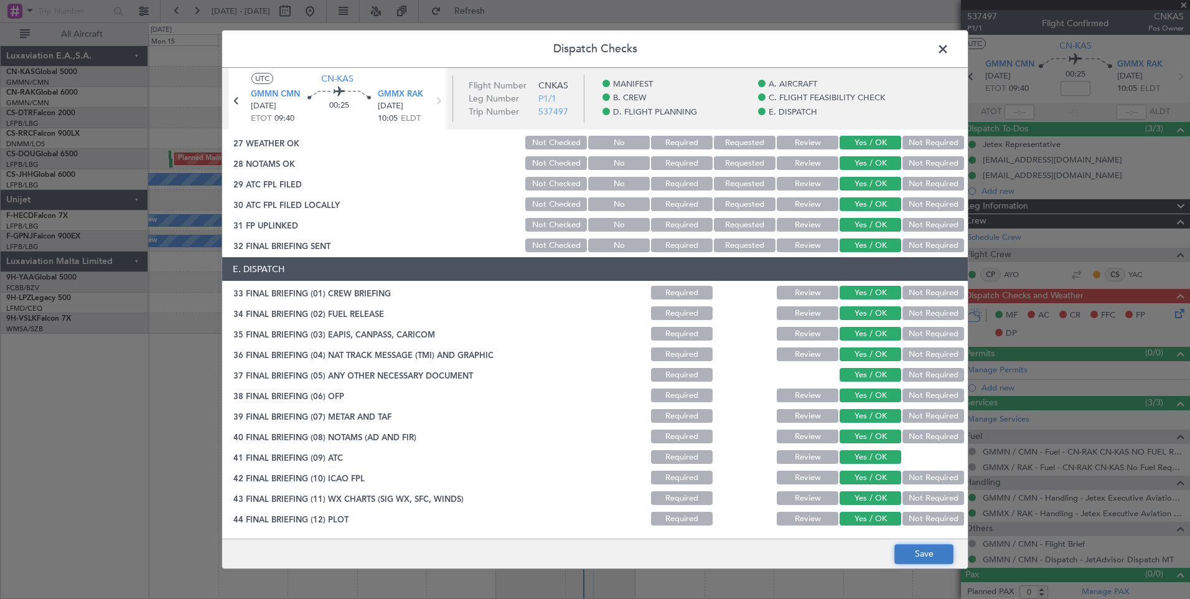
click at [907, 554] on button "Save" at bounding box center [923, 554] width 59 height 20
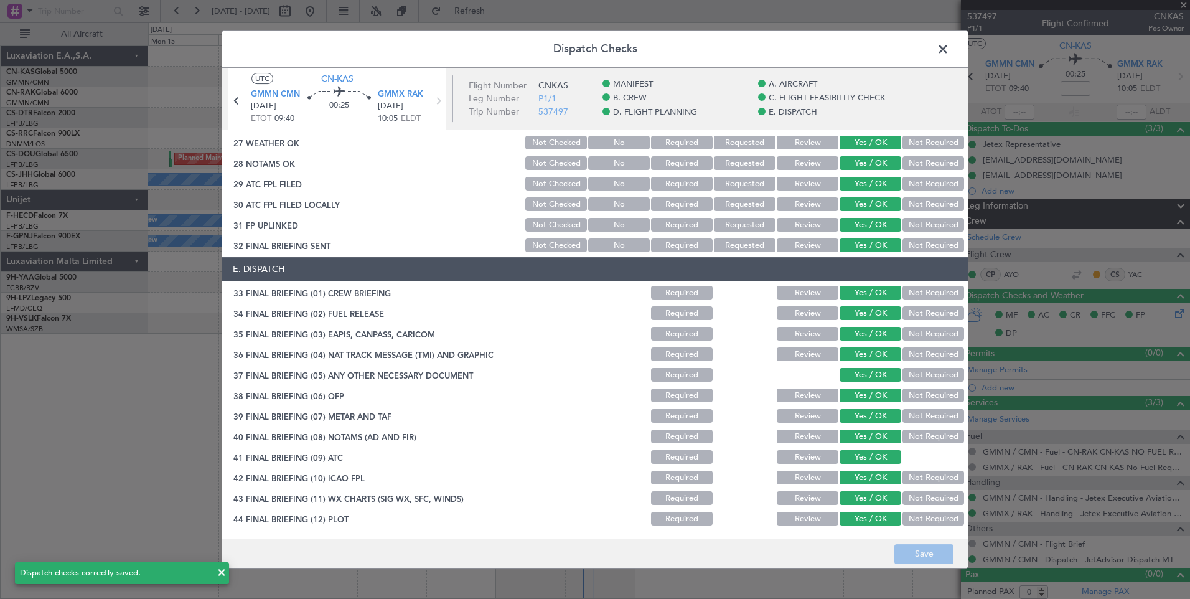
click at [949, 55] on span at bounding box center [949, 52] width 0 height 25
